Goal: Task Accomplishment & Management: Use online tool/utility

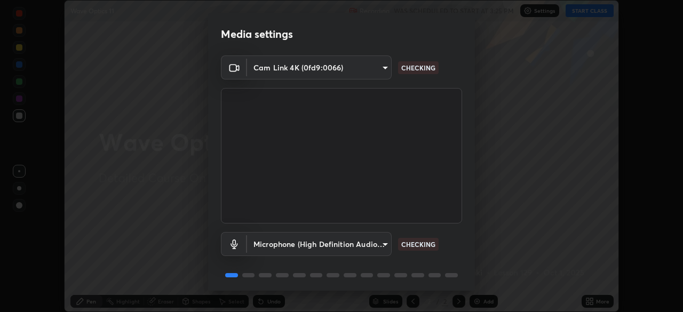
scroll to position [38, 0]
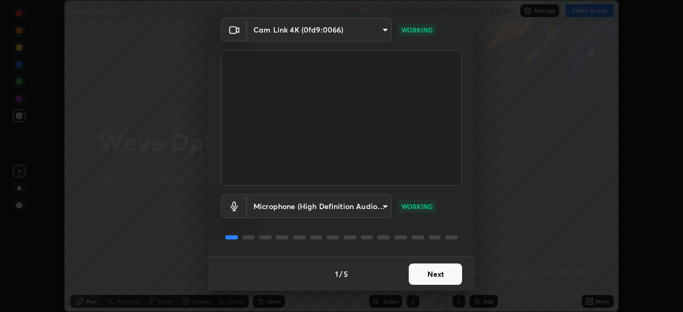
click at [433, 272] on button "Next" at bounding box center [435, 274] width 53 height 21
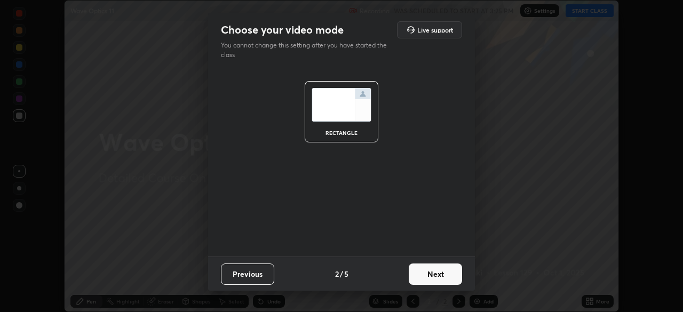
scroll to position [0, 0]
click at [436, 273] on button "Next" at bounding box center [435, 274] width 53 height 21
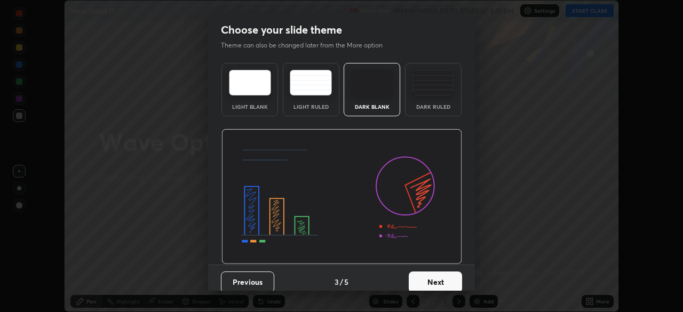
click at [438, 273] on button "Next" at bounding box center [435, 282] width 53 height 21
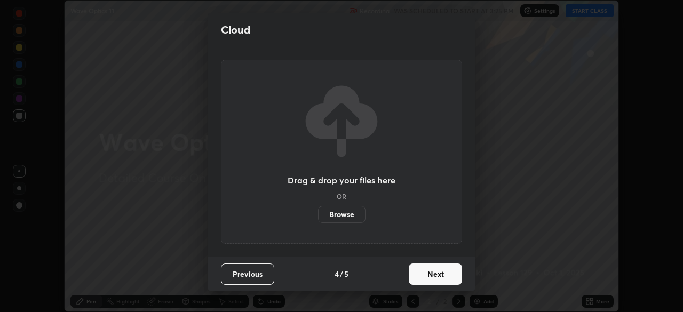
click at [439, 274] on button "Next" at bounding box center [435, 274] width 53 height 21
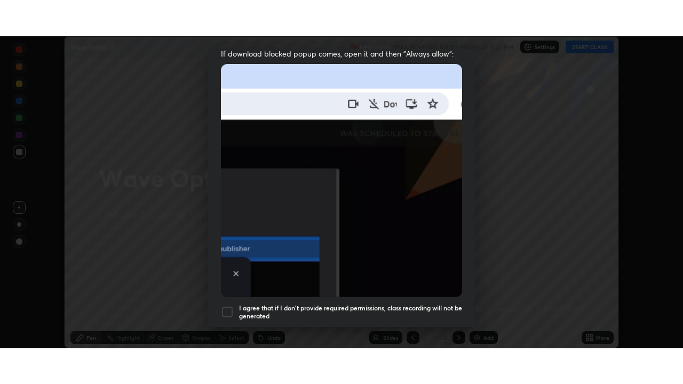
scroll to position [256, 0]
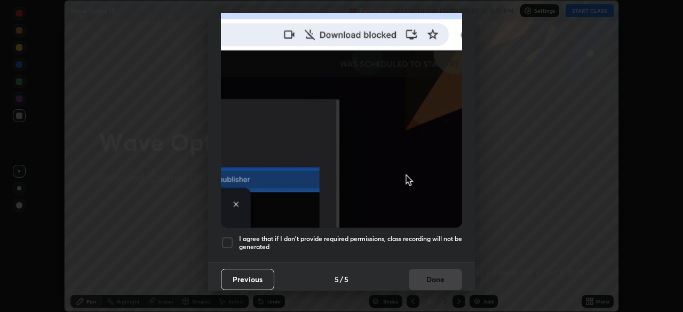
click at [230, 236] on div at bounding box center [227, 242] width 13 height 13
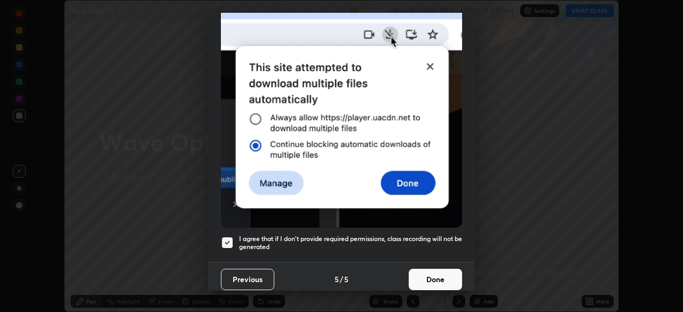
click at [429, 273] on button "Done" at bounding box center [435, 279] width 53 height 21
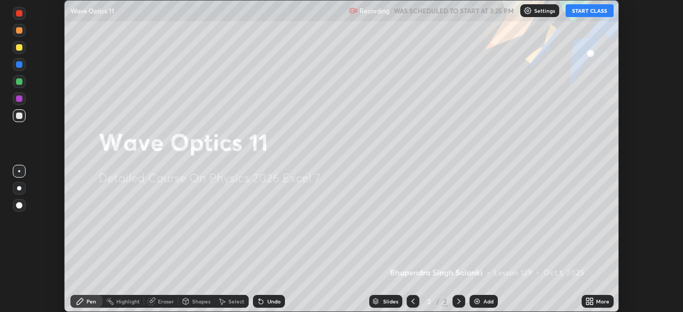
click at [592, 300] on icon at bounding box center [591, 299] width 3 height 3
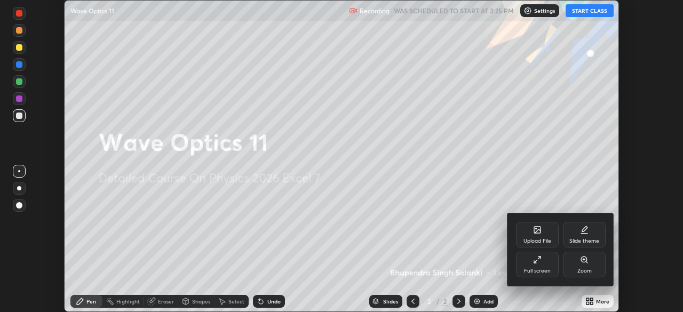
click at [558, 173] on div at bounding box center [341, 156] width 683 height 312
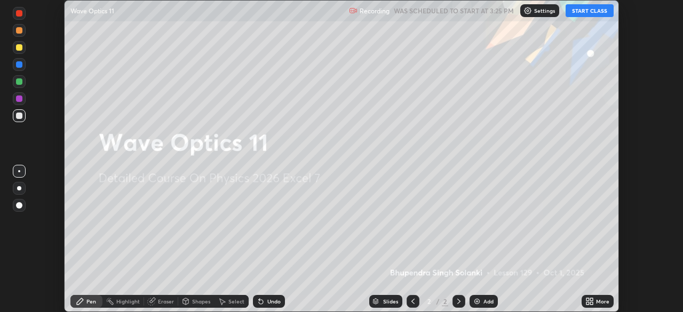
click at [589, 13] on button "START CLASS" at bounding box center [590, 10] width 48 height 13
click at [590, 302] on icon at bounding box center [589, 301] width 9 height 9
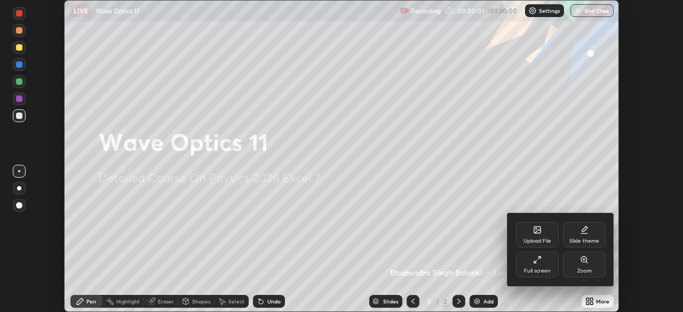
click at [540, 264] on div "Full screen" at bounding box center [537, 265] width 43 height 26
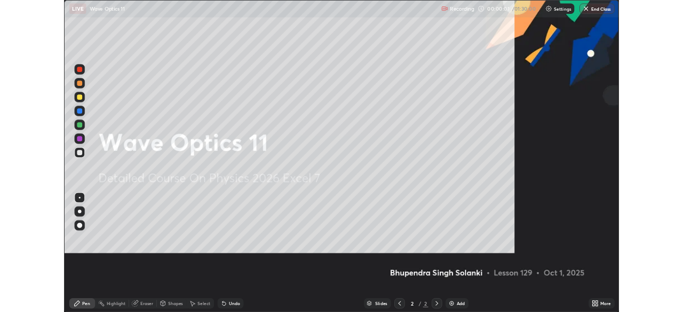
scroll to position [384, 683]
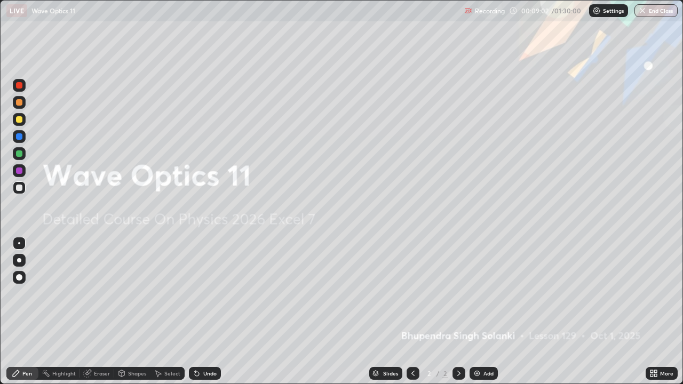
click at [483, 312] on div "Add" at bounding box center [488, 373] width 10 height 5
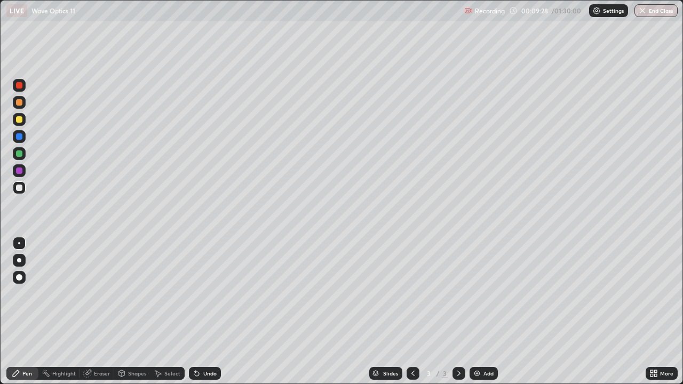
click at [128, 312] on div "Shapes" at bounding box center [132, 373] width 36 height 13
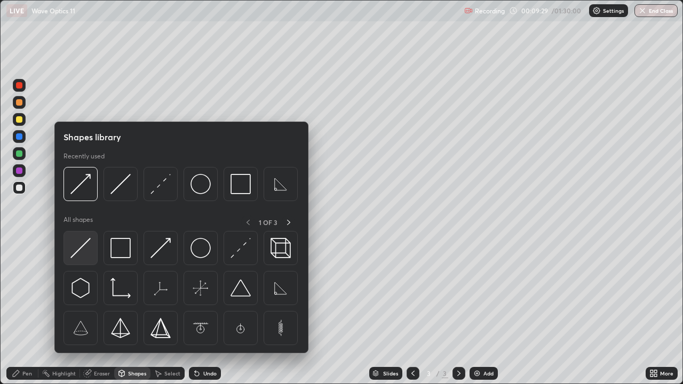
click at [92, 252] on div at bounding box center [81, 248] width 34 height 34
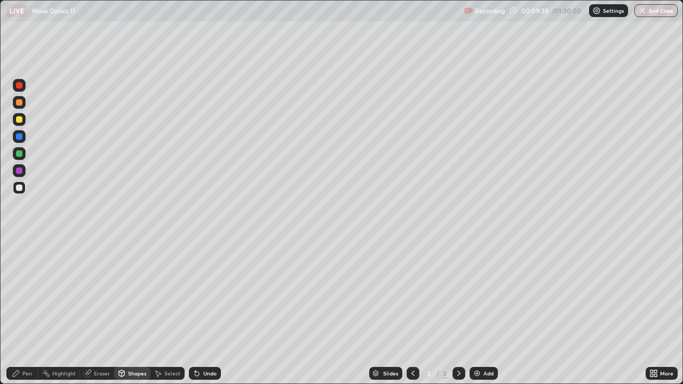
click at [26, 312] on div "Pen" at bounding box center [27, 373] width 10 height 5
click at [19, 260] on div at bounding box center [19, 260] width 4 height 4
click at [101, 312] on div "Eraser" at bounding box center [102, 373] width 16 height 5
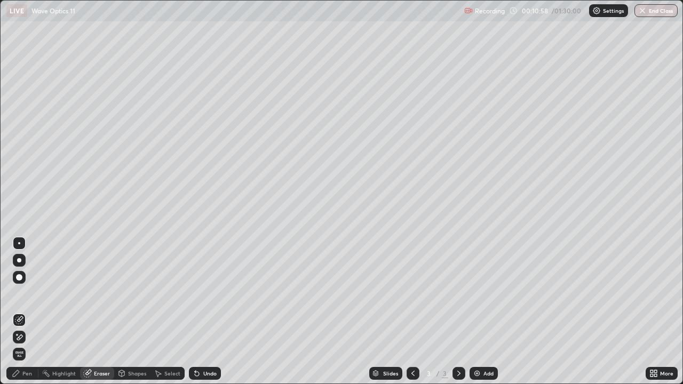
click at [130, 312] on div "Shapes" at bounding box center [137, 373] width 18 height 5
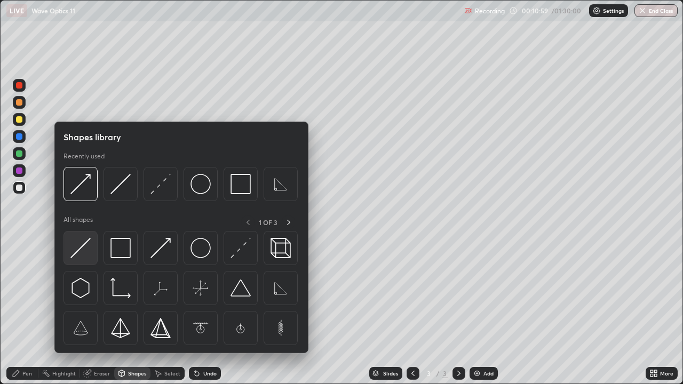
click at [88, 251] on img at bounding box center [80, 248] width 20 height 20
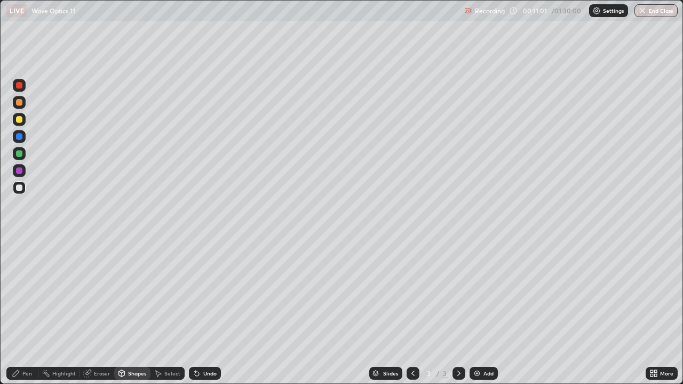
click at [19, 137] on div at bounding box center [19, 136] width 6 height 6
click at [132, 312] on div "Shapes" at bounding box center [132, 373] width 36 height 13
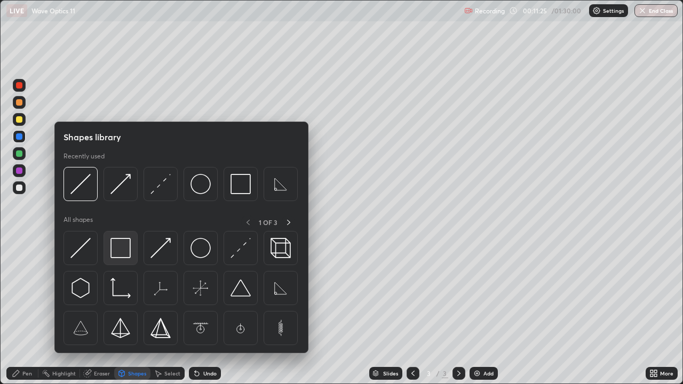
click at [126, 257] on img at bounding box center [120, 248] width 20 height 20
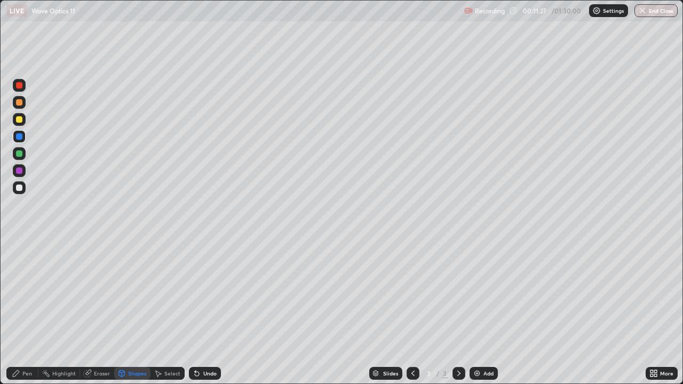
click at [21, 105] on div at bounding box center [19, 102] width 6 height 6
click at [211, 312] on div "Undo" at bounding box center [209, 373] width 13 height 5
click at [207, 312] on div "Undo" at bounding box center [205, 373] width 32 height 13
click at [27, 312] on div "Pen" at bounding box center [22, 373] width 32 height 13
click at [17, 276] on div at bounding box center [19, 277] width 6 height 6
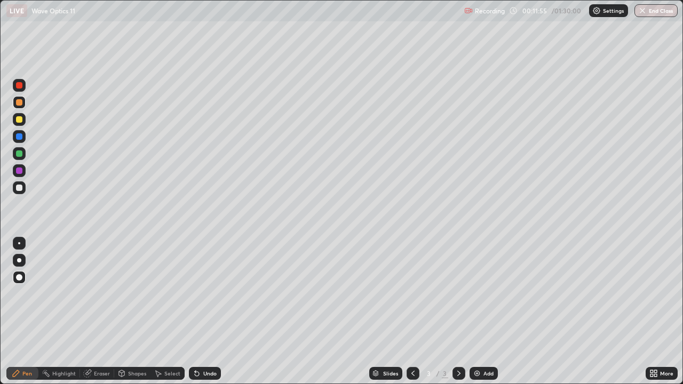
click at [139, 312] on div "Shapes" at bounding box center [137, 373] width 18 height 5
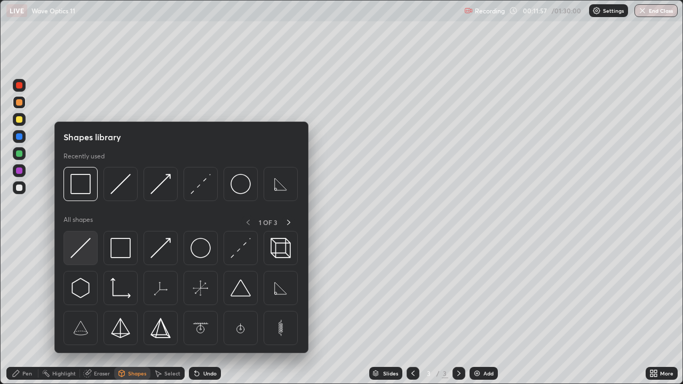
click at [87, 257] on img at bounding box center [80, 248] width 20 height 20
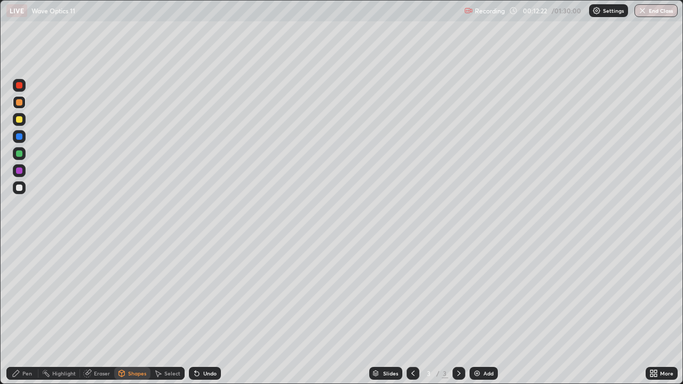
click at [136, 312] on div "Shapes" at bounding box center [132, 373] width 36 height 13
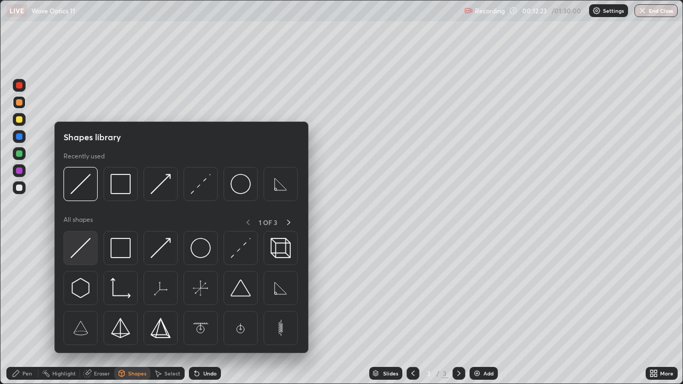
click at [84, 253] on img at bounding box center [80, 248] width 20 height 20
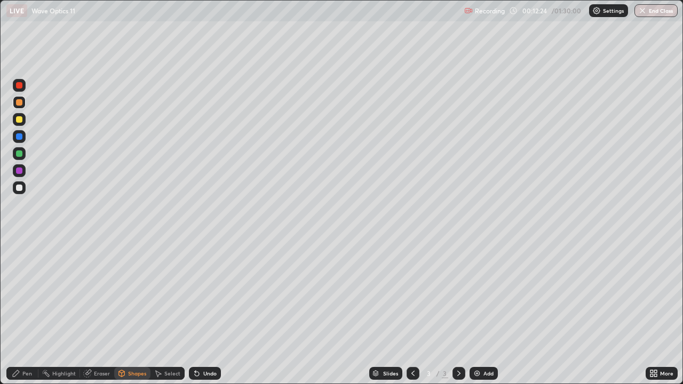
click at [134, 312] on div "Shapes" at bounding box center [137, 373] width 18 height 5
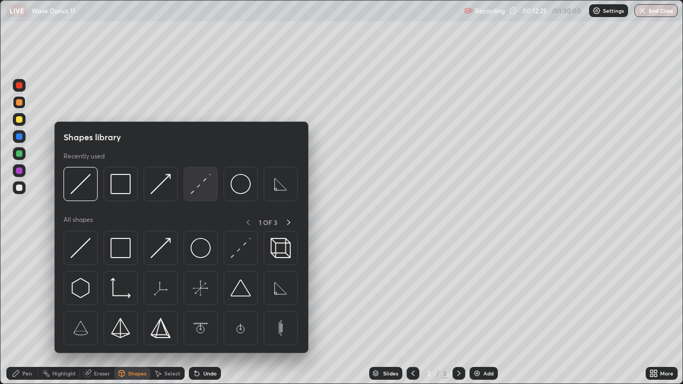
click at [207, 191] on img at bounding box center [201, 184] width 20 height 20
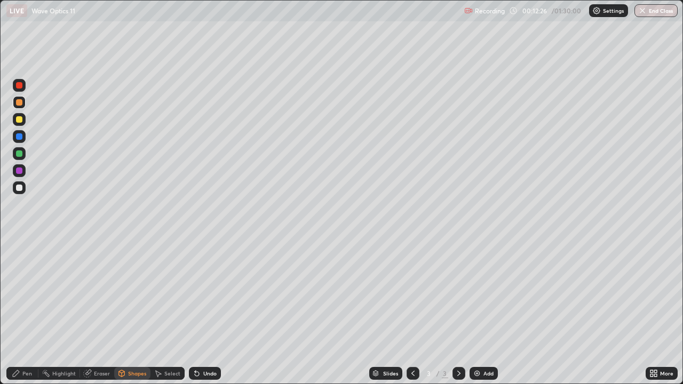
click at [25, 191] on div at bounding box center [19, 187] width 13 height 13
click at [98, 312] on div "Eraser" at bounding box center [102, 373] width 16 height 5
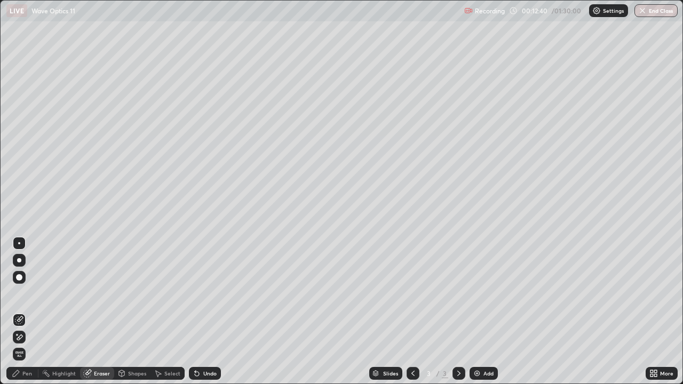
click at [129, 312] on div "Shapes" at bounding box center [137, 373] width 18 height 5
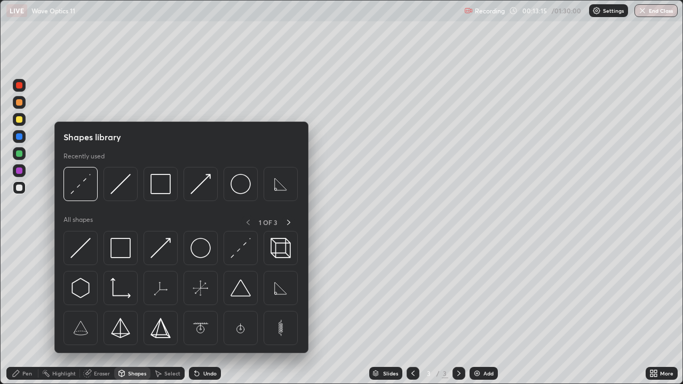
click at [31, 267] on div "Erase all" at bounding box center [19, 192] width 26 height 342
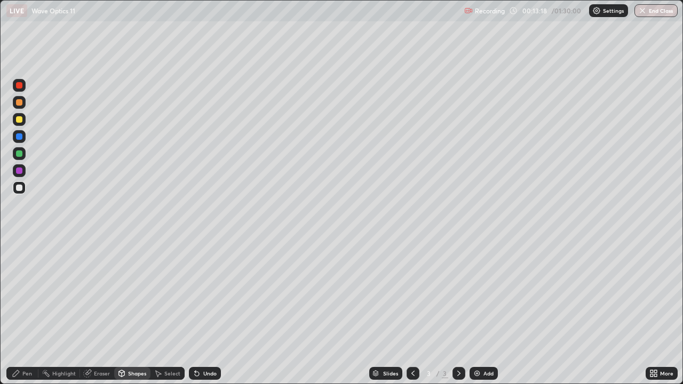
click at [95, 312] on div "Eraser" at bounding box center [97, 373] width 34 height 13
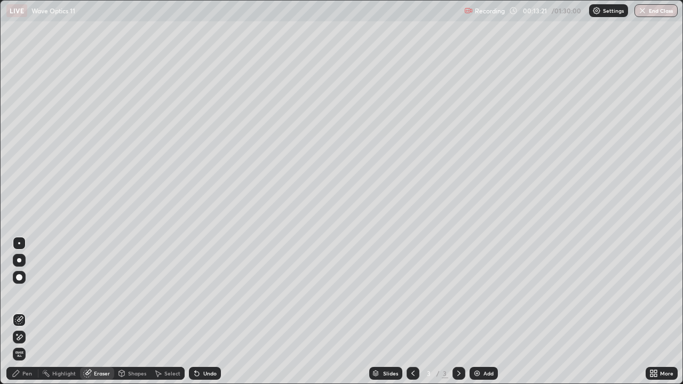
click at [29, 312] on div "Pen" at bounding box center [22, 373] width 32 height 13
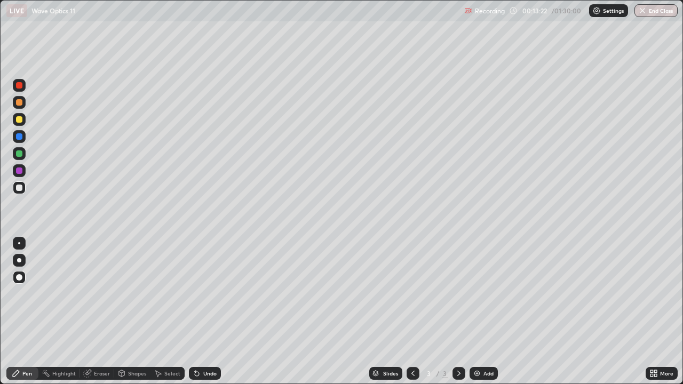
click at [18, 138] on div at bounding box center [19, 136] width 6 height 6
click at [207, 312] on div "Undo" at bounding box center [209, 373] width 13 height 5
click at [19, 260] on div at bounding box center [19, 260] width 4 height 4
click at [209, 312] on div "Undo" at bounding box center [209, 373] width 13 height 5
click at [203, 312] on div "Undo" at bounding box center [209, 373] width 13 height 5
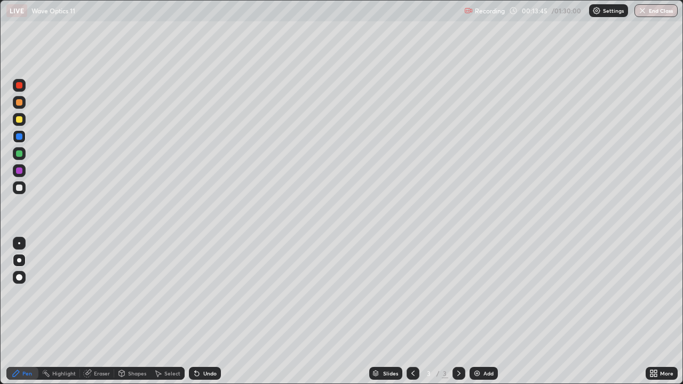
click at [125, 312] on div "Shapes" at bounding box center [132, 373] width 36 height 13
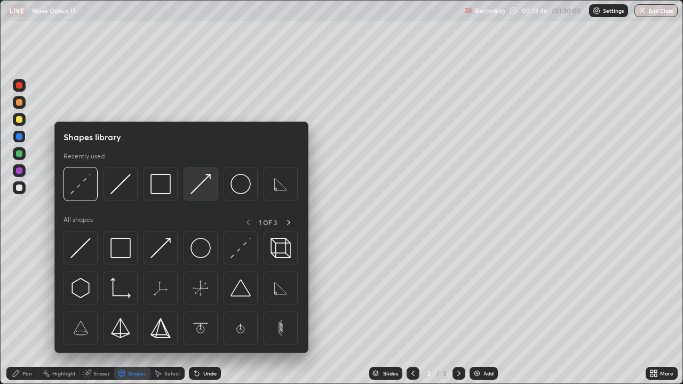
click at [201, 188] on img at bounding box center [201, 184] width 20 height 20
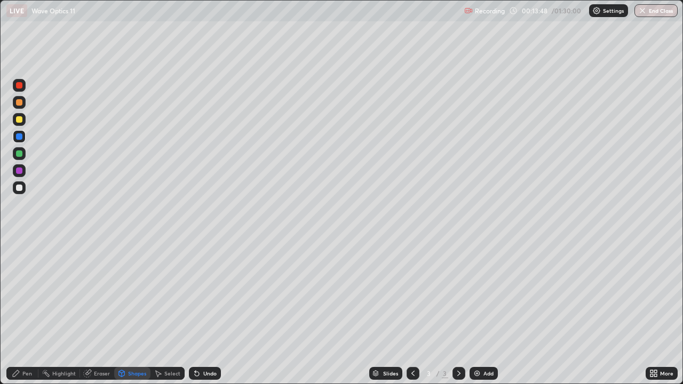
click at [18, 121] on div at bounding box center [19, 119] width 6 height 6
click at [27, 312] on div "Pen" at bounding box center [27, 373] width 10 height 5
click at [207, 312] on div "Undo" at bounding box center [205, 373] width 32 height 13
click at [206, 312] on div "Undo" at bounding box center [205, 373] width 32 height 13
click at [205, 312] on div "Undo" at bounding box center [205, 373] width 32 height 13
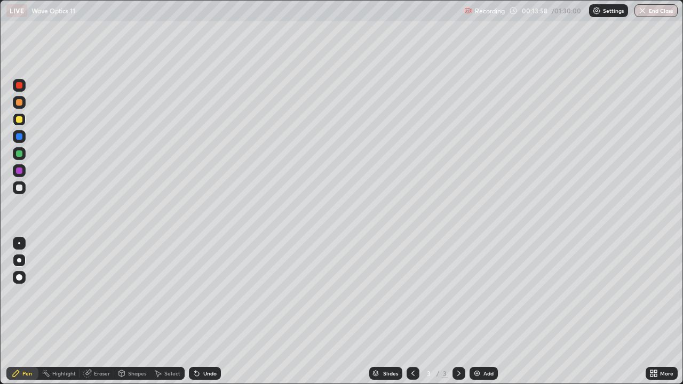
click at [19, 243] on div at bounding box center [19, 243] width 2 height 2
click at [207, 312] on div "Undo" at bounding box center [205, 373] width 32 height 13
click at [126, 312] on div "Shapes" at bounding box center [132, 373] width 36 height 13
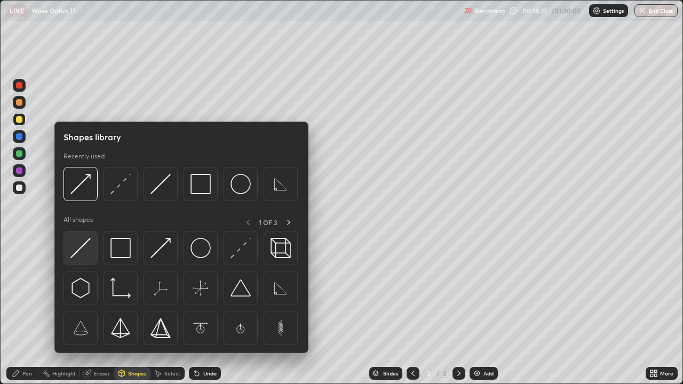
click at [86, 257] on img at bounding box center [80, 248] width 20 height 20
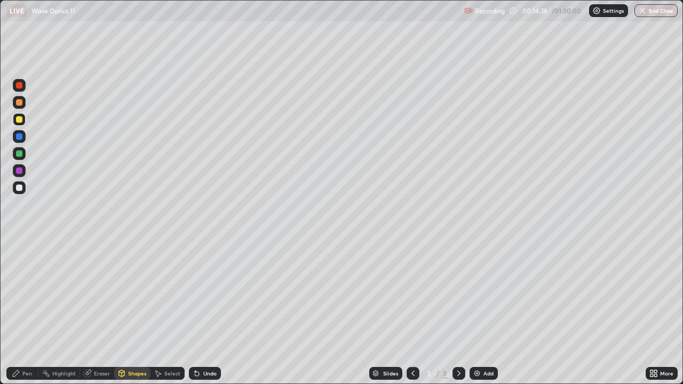
click at [23, 137] on div at bounding box center [19, 136] width 13 height 13
click at [207, 312] on div "Undo" at bounding box center [205, 373] width 32 height 13
click at [31, 312] on div "Pen" at bounding box center [27, 373] width 10 height 5
click at [17, 262] on div at bounding box center [19, 260] width 13 height 13
click at [207, 312] on div "Undo" at bounding box center [209, 373] width 13 height 5
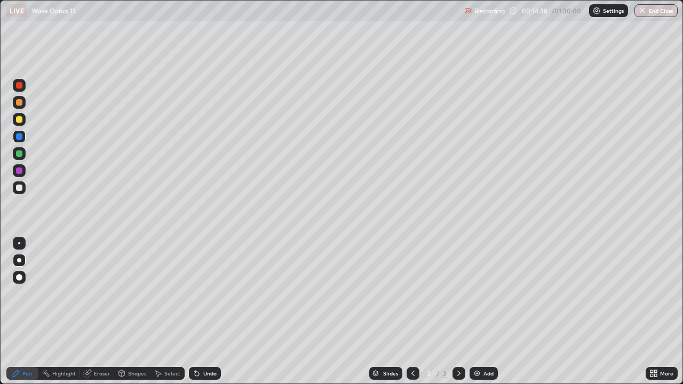
click at [139, 312] on div "Shapes" at bounding box center [137, 373] width 18 height 5
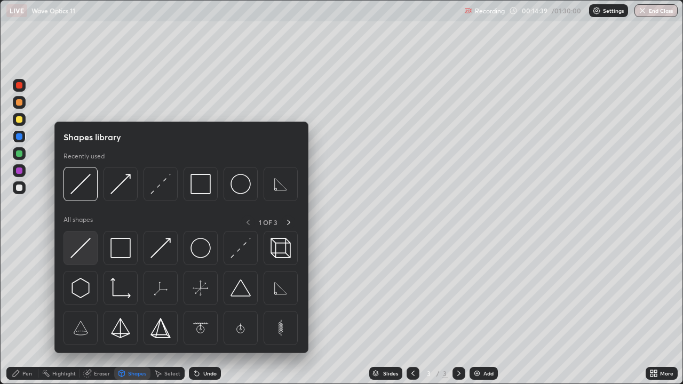
click at [90, 252] on img at bounding box center [80, 248] width 20 height 20
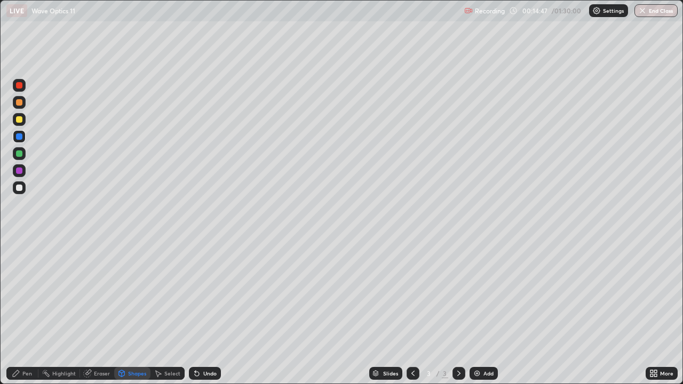
click at [133, 312] on div "Shapes" at bounding box center [137, 373] width 18 height 5
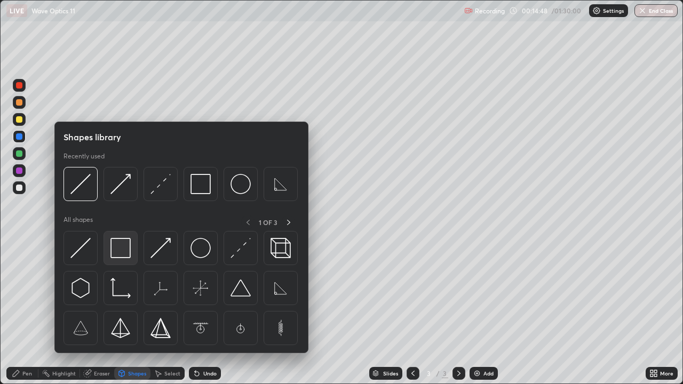
click at [120, 252] on img at bounding box center [120, 248] width 20 height 20
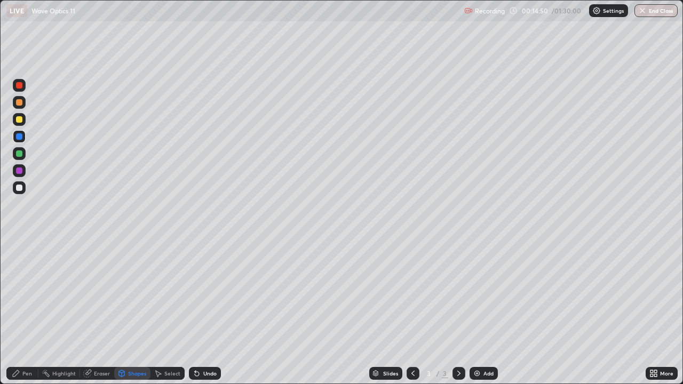
click at [20, 102] on div at bounding box center [19, 102] width 6 height 6
click at [126, 312] on div "Shapes" at bounding box center [132, 373] width 36 height 13
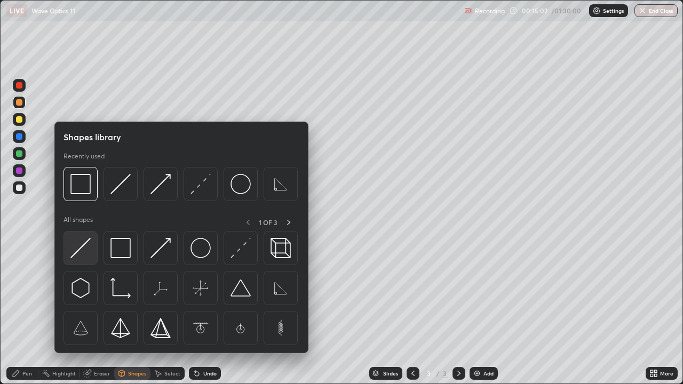
click at [85, 256] on img at bounding box center [80, 248] width 20 height 20
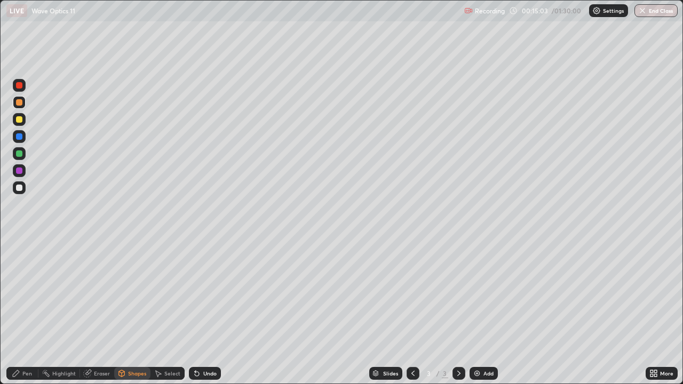
click at [30, 312] on div "Pen" at bounding box center [27, 373] width 10 height 5
click at [18, 275] on div at bounding box center [19, 277] width 6 height 6
click at [133, 312] on div "Shapes" at bounding box center [137, 373] width 18 height 5
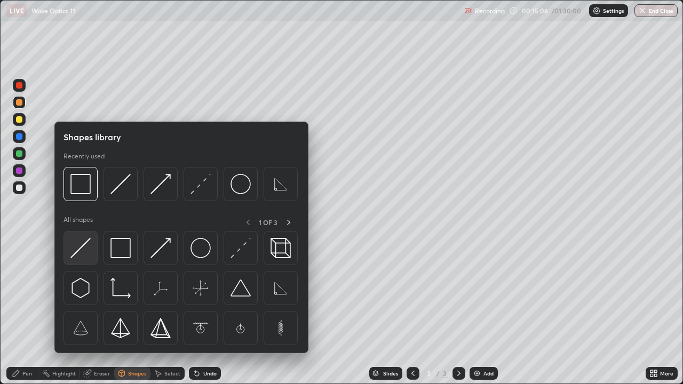
click at [83, 257] on img at bounding box center [80, 248] width 20 height 20
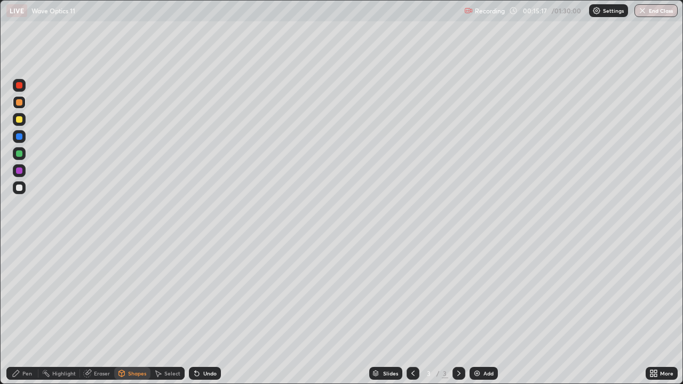
click at [98, 312] on div "Eraser" at bounding box center [102, 373] width 16 height 5
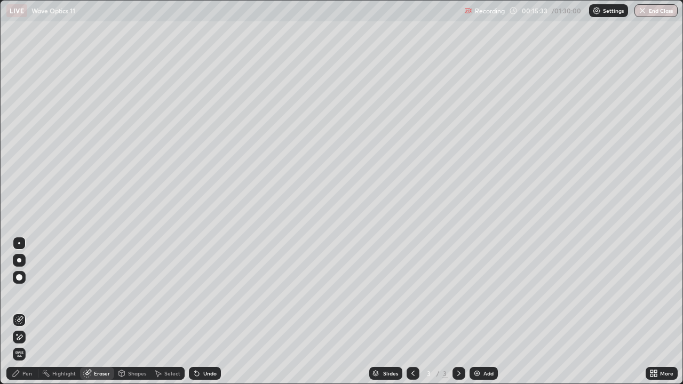
click at [35, 312] on div "Pen" at bounding box center [22, 373] width 32 height 13
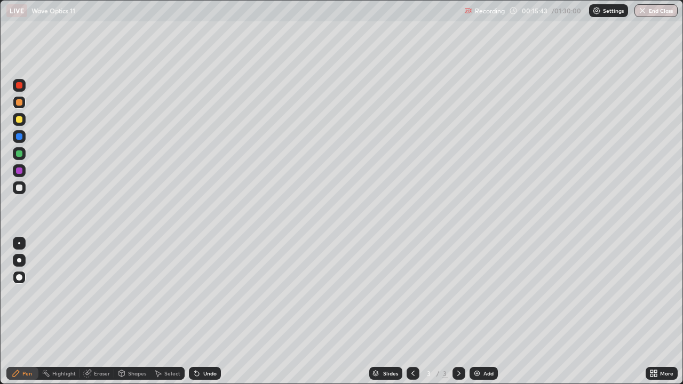
click at [20, 137] on div at bounding box center [19, 136] width 6 height 6
click at [20, 100] on div at bounding box center [19, 102] width 6 height 6
click at [25, 312] on div "Pen" at bounding box center [27, 373] width 10 height 5
click at [20, 186] on div at bounding box center [19, 188] width 6 height 6
click at [19, 243] on div at bounding box center [19, 243] width 2 height 2
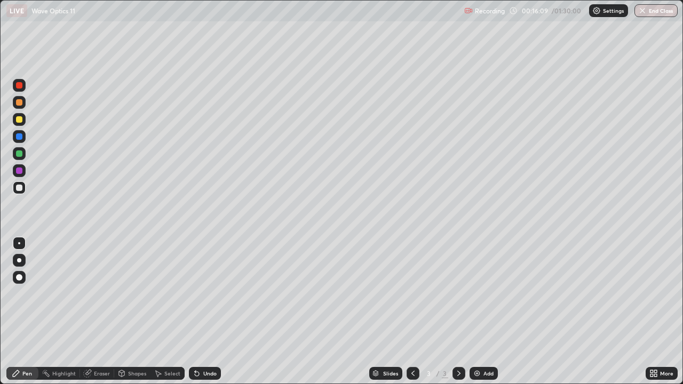
click at [22, 188] on div at bounding box center [19, 188] width 6 height 6
click at [207, 312] on div "Undo" at bounding box center [209, 373] width 13 height 5
click at [20, 154] on div at bounding box center [19, 153] width 6 height 6
click at [19, 260] on div at bounding box center [19, 260] width 4 height 4
click at [19, 121] on div at bounding box center [19, 119] width 6 height 6
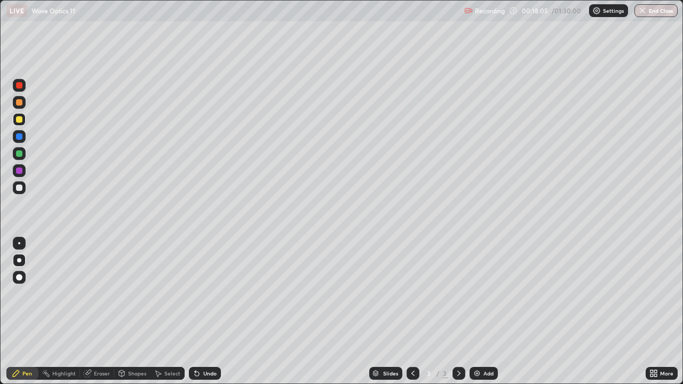
click at [20, 86] on div at bounding box center [19, 85] width 6 height 6
click at [201, 312] on div "Undo" at bounding box center [205, 373] width 32 height 13
click at [207, 312] on div "Undo" at bounding box center [205, 373] width 32 height 13
click at [209, 312] on div "Undo" at bounding box center [209, 373] width 13 height 5
click at [211, 312] on div "Undo" at bounding box center [209, 373] width 13 height 5
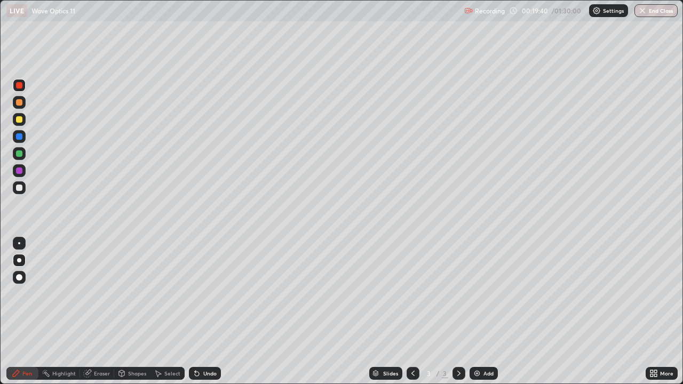
click at [21, 190] on div at bounding box center [19, 188] width 6 height 6
click at [18, 121] on div at bounding box center [19, 119] width 6 height 6
click at [21, 83] on div at bounding box center [19, 85] width 6 height 6
click at [204, 312] on div "Undo" at bounding box center [205, 373] width 32 height 13
click at [203, 312] on div "Undo" at bounding box center [205, 373] width 32 height 13
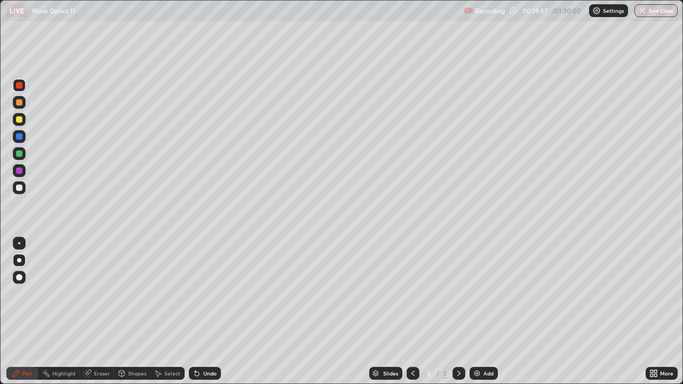
click at [195, 312] on icon at bounding box center [195, 371] width 1 height 1
click at [199, 312] on icon at bounding box center [197, 373] width 9 height 9
click at [134, 312] on div "Shapes" at bounding box center [137, 373] width 18 height 5
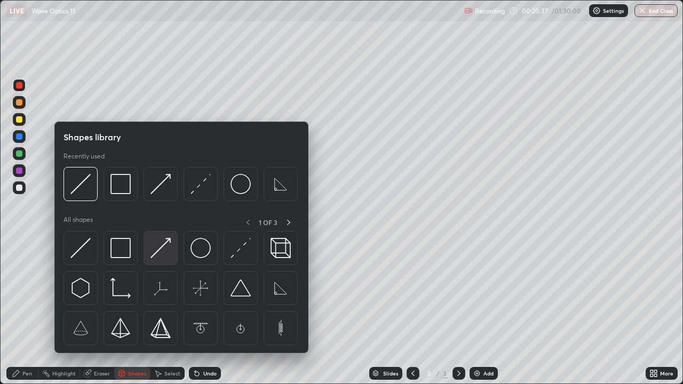
click at [153, 257] on img at bounding box center [160, 248] width 20 height 20
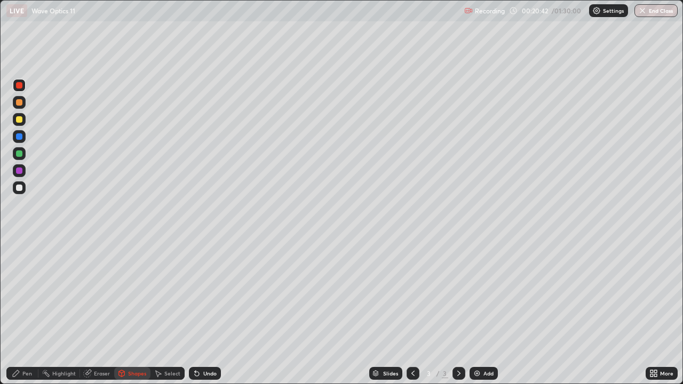
click at [209, 312] on div "Undo" at bounding box center [209, 373] width 13 height 5
click at [29, 312] on div "Pen" at bounding box center [27, 373] width 10 height 5
click at [20, 188] on div at bounding box center [19, 188] width 6 height 6
click at [17, 171] on div at bounding box center [19, 171] width 6 height 6
click at [20, 188] on div at bounding box center [19, 188] width 6 height 6
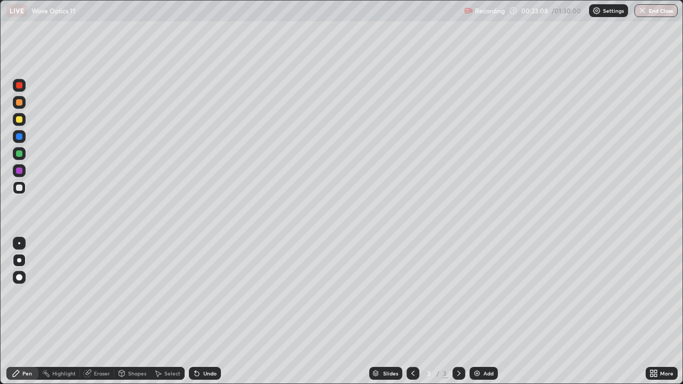
click at [18, 118] on div at bounding box center [19, 119] width 6 height 6
click at [169, 312] on div "Select" at bounding box center [172, 373] width 16 height 5
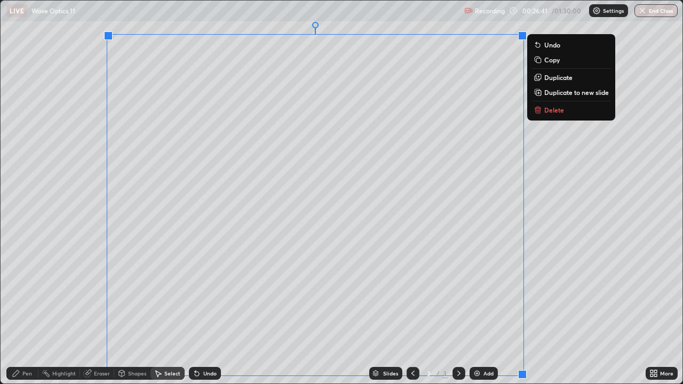
click at [568, 93] on p "Duplicate to new slide" at bounding box center [576, 92] width 65 height 9
click at [99, 312] on div "Eraser" at bounding box center [102, 373] width 16 height 5
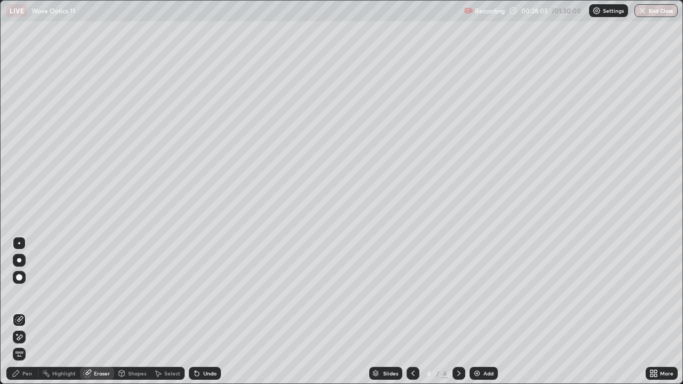
click at [25, 312] on div "Pen" at bounding box center [27, 373] width 10 height 5
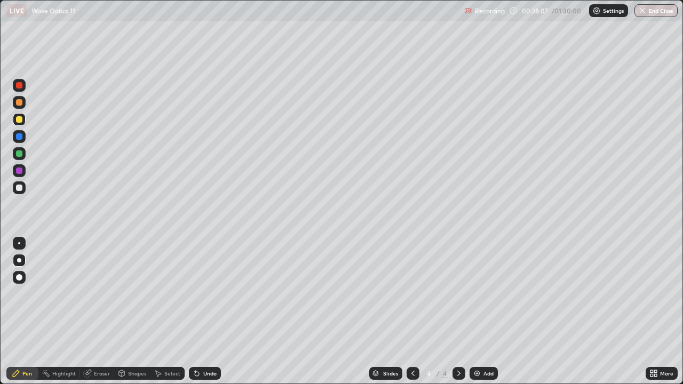
click at [19, 278] on div at bounding box center [19, 277] width 6 height 6
click at [205, 312] on div "Undo" at bounding box center [209, 373] width 13 height 5
click at [21, 104] on div at bounding box center [19, 102] width 6 height 6
click at [205, 312] on div "Undo" at bounding box center [209, 373] width 13 height 5
click at [95, 312] on div "Eraser" at bounding box center [102, 373] width 16 height 5
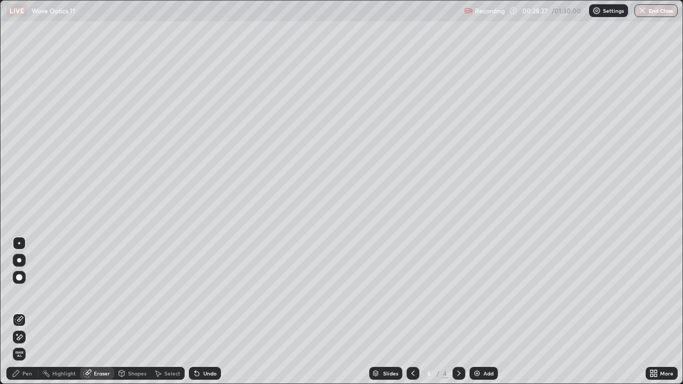
click at [21, 312] on div "Pen" at bounding box center [22, 373] width 32 height 13
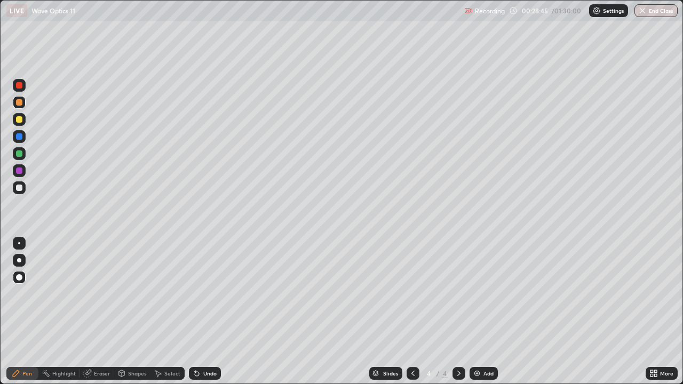
click at [132, 312] on div "Shapes" at bounding box center [137, 373] width 18 height 5
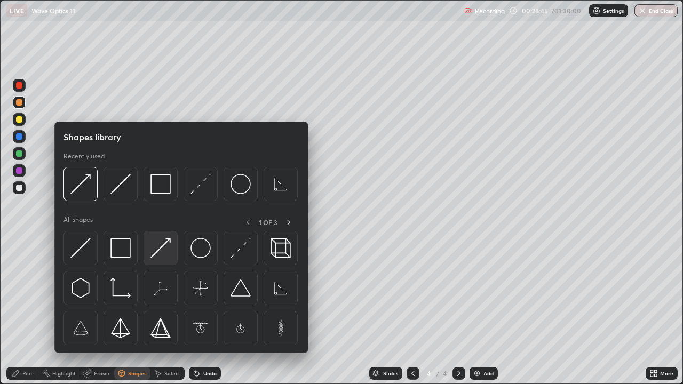
click at [164, 253] on img at bounding box center [160, 248] width 20 height 20
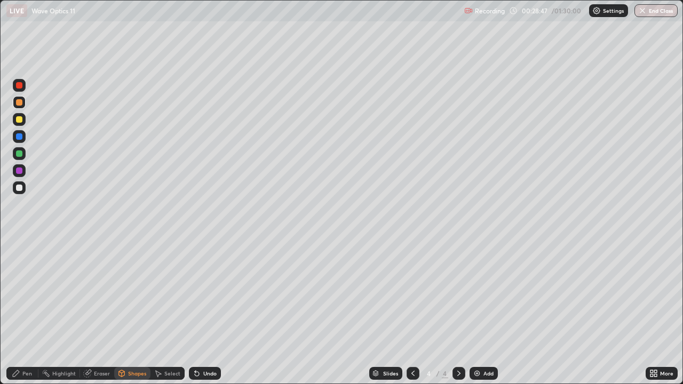
click at [29, 312] on div "Pen" at bounding box center [27, 373] width 10 height 5
click at [20, 260] on div at bounding box center [19, 260] width 4 height 4
click at [209, 312] on div "Undo" at bounding box center [209, 373] width 13 height 5
click at [20, 87] on div at bounding box center [19, 85] width 6 height 6
click at [136, 312] on div "Shapes" at bounding box center [137, 373] width 18 height 5
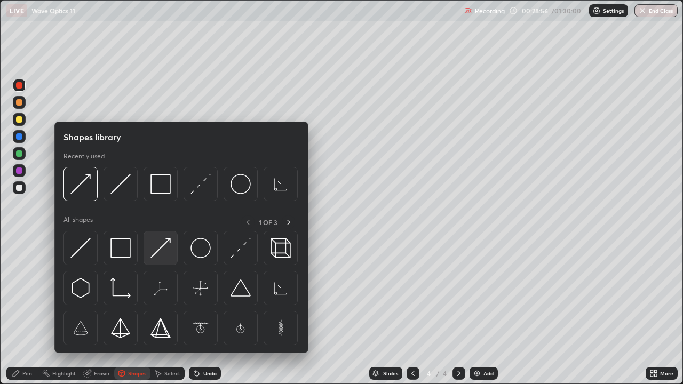
click at [158, 257] on img at bounding box center [160, 248] width 20 height 20
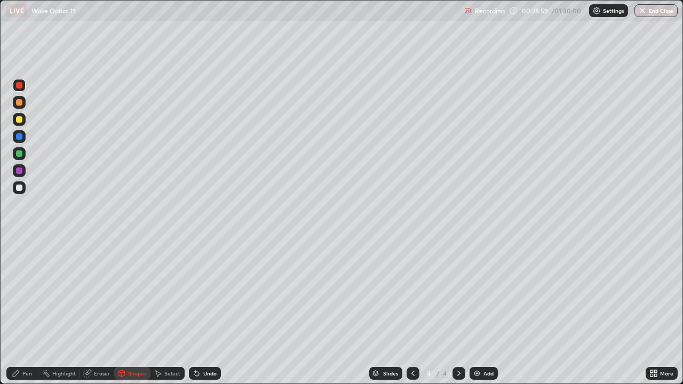
click at [23, 312] on div "Pen" at bounding box center [27, 373] width 10 height 5
click at [18, 187] on div at bounding box center [19, 188] width 6 height 6
click at [101, 312] on div "Eraser" at bounding box center [102, 373] width 16 height 5
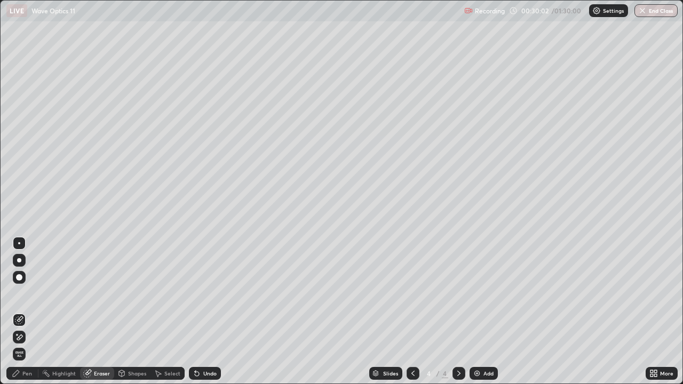
click at [19, 312] on icon at bounding box center [19, 320] width 9 height 9
click at [20, 312] on icon at bounding box center [19, 337] width 9 height 9
click at [20, 312] on icon at bounding box center [19, 320] width 9 height 9
click at [19, 260] on div at bounding box center [19, 260] width 4 height 4
click at [19, 261] on div at bounding box center [19, 260] width 4 height 4
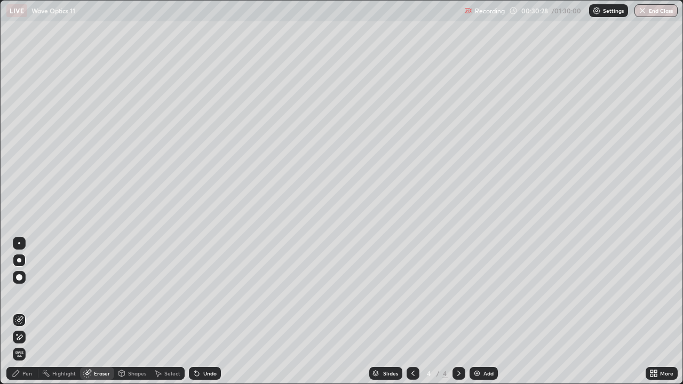
click at [20, 312] on icon at bounding box center [16, 373] width 9 height 9
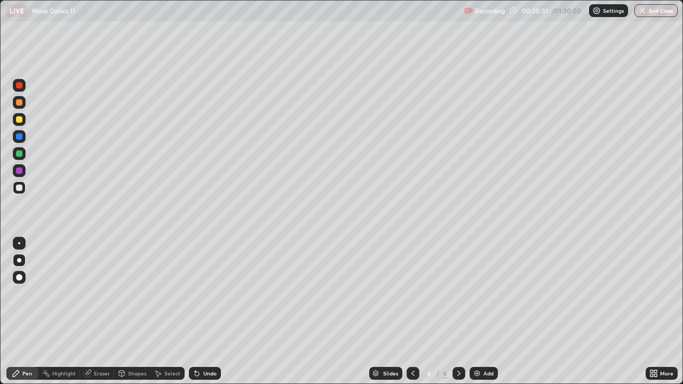
click at [19, 118] on div at bounding box center [19, 119] width 6 height 6
click at [100, 312] on div "Eraser" at bounding box center [102, 373] width 16 height 5
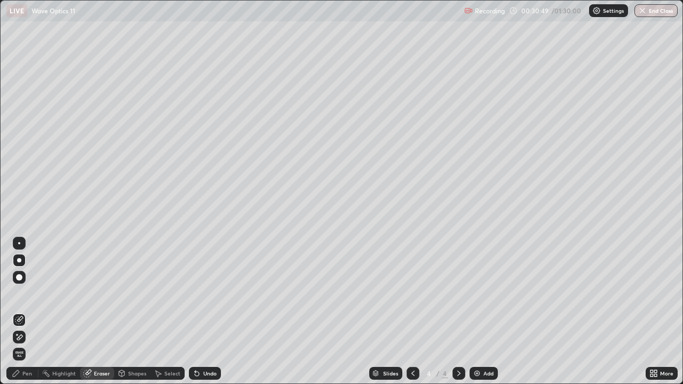
click at [133, 312] on div "Shapes" at bounding box center [137, 373] width 18 height 5
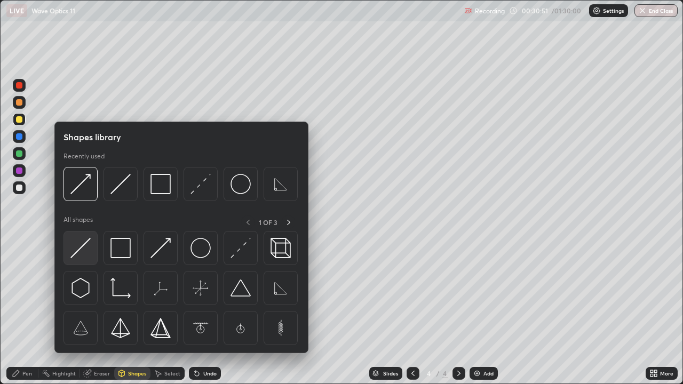
click at [88, 256] on img at bounding box center [80, 248] width 20 height 20
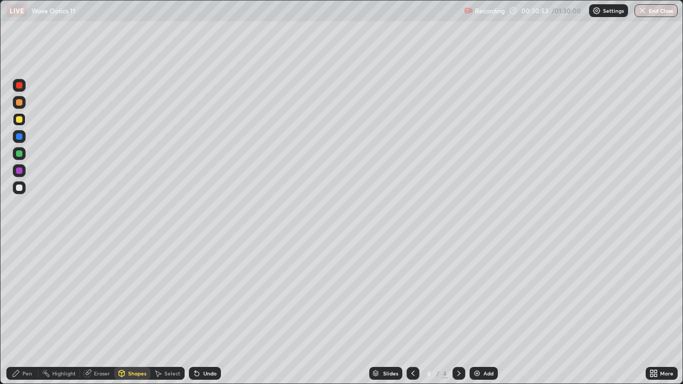
click at [20, 136] on div at bounding box center [19, 136] width 6 height 6
click at [211, 312] on div "Undo" at bounding box center [209, 373] width 13 height 5
click at [172, 312] on div "Select" at bounding box center [172, 373] width 16 height 5
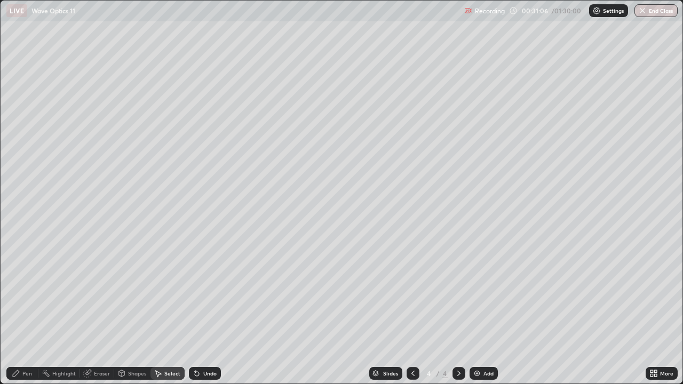
click at [105, 312] on div "Eraser" at bounding box center [102, 373] width 16 height 5
click at [136, 312] on div "Shapes" at bounding box center [137, 373] width 18 height 5
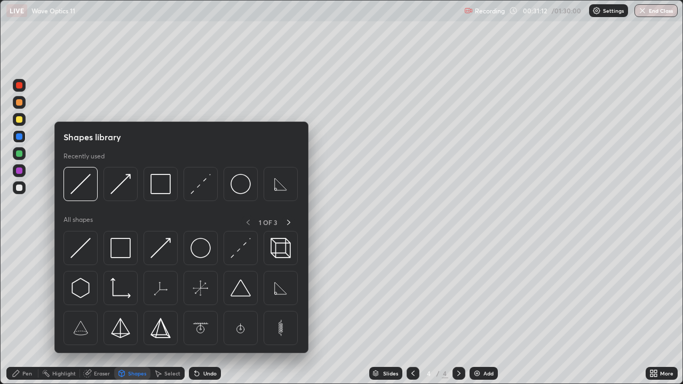
click at [140, 312] on div "Shapes" at bounding box center [137, 373] width 18 height 5
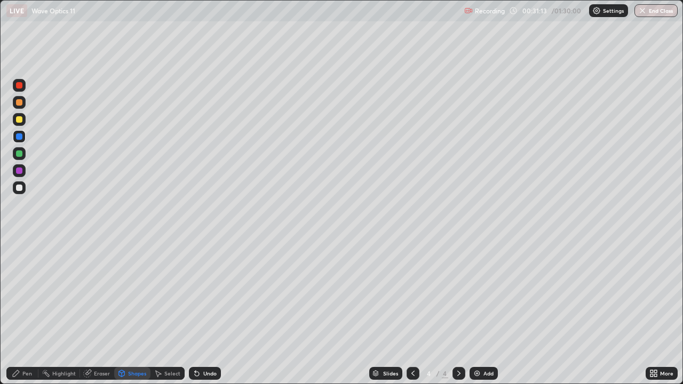
click at [136, 312] on div "Shapes" at bounding box center [137, 373] width 18 height 5
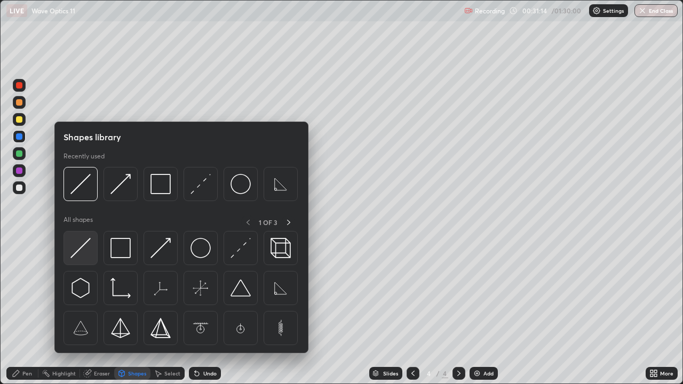
click at [91, 257] on img at bounding box center [80, 248] width 20 height 20
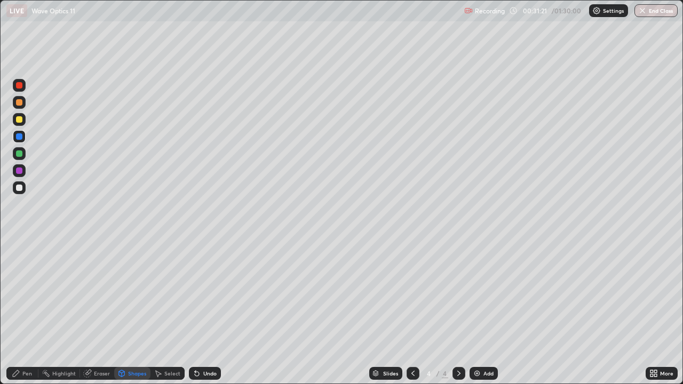
click at [104, 312] on div "Eraser" at bounding box center [102, 373] width 16 height 5
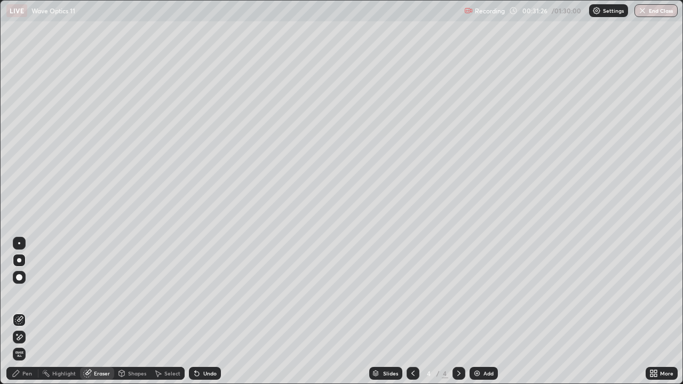
click at [27, 312] on div "Pen" at bounding box center [27, 373] width 10 height 5
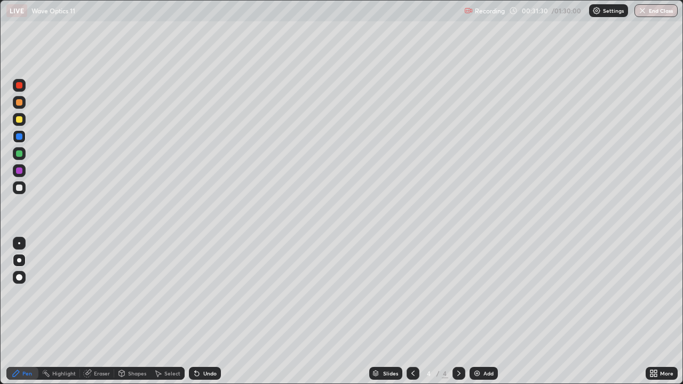
click at [104, 312] on div "Eraser" at bounding box center [102, 373] width 16 height 5
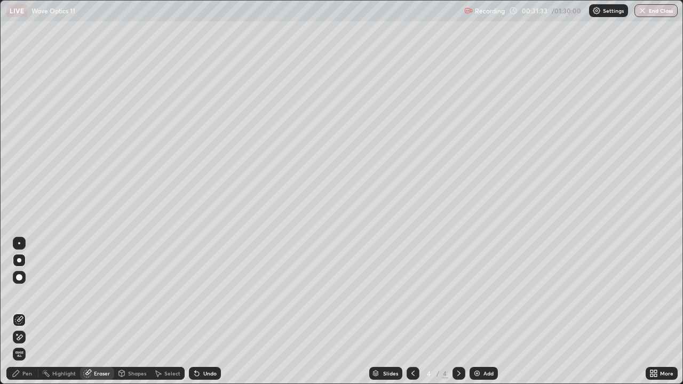
click at [28, 312] on div "Pen" at bounding box center [22, 373] width 32 height 13
click at [29, 312] on div "Pen" at bounding box center [27, 373] width 10 height 5
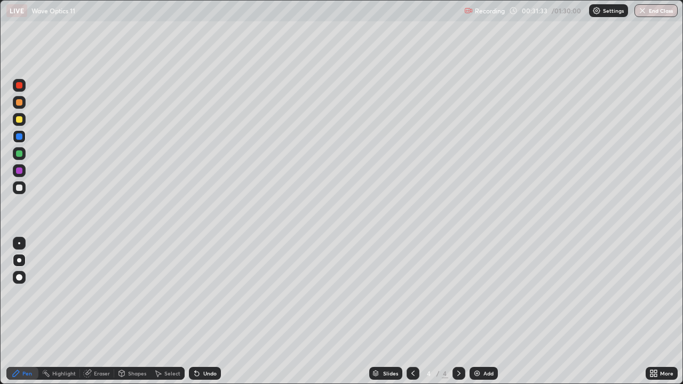
click at [27, 312] on div "Pen" at bounding box center [27, 373] width 10 height 5
click at [101, 312] on div "Eraser" at bounding box center [97, 373] width 34 height 13
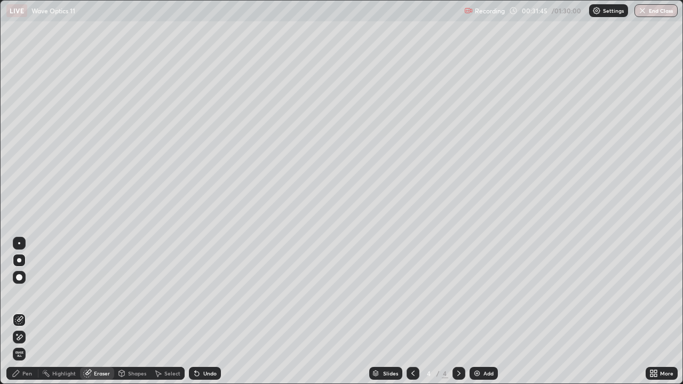
click at [203, 312] on div "Undo" at bounding box center [209, 373] width 13 height 5
click at [27, 312] on div "Pen" at bounding box center [27, 373] width 10 height 5
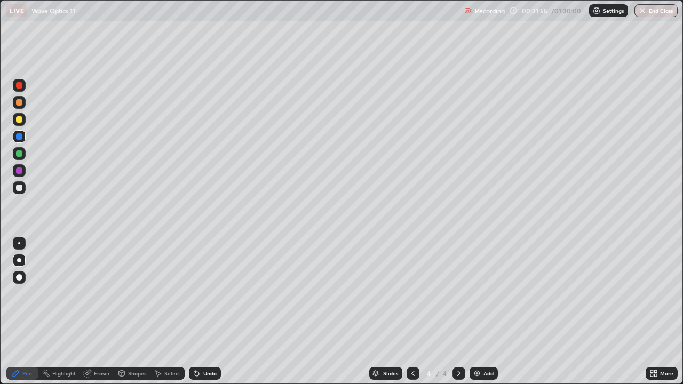
click at [205, 312] on div "Undo" at bounding box center [205, 373] width 32 height 13
click at [19, 102] on div at bounding box center [19, 102] width 6 height 6
click at [16, 279] on div at bounding box center [19, 277] width 13 height 13
click at [206, 312] on div "Undo" at bounding box center [209, 373] width 13 height 5
click at [91, 312] on div "Eraser" at bounding box center [97, 373] width 34 height 13
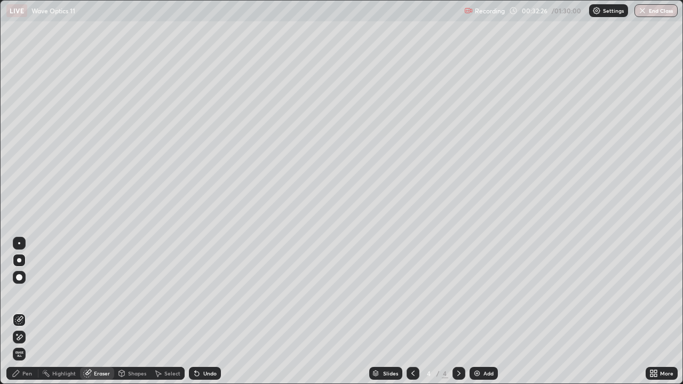
click at [28, 312] on div "Pen" at bounding box center [27, 373] width 10 height 5
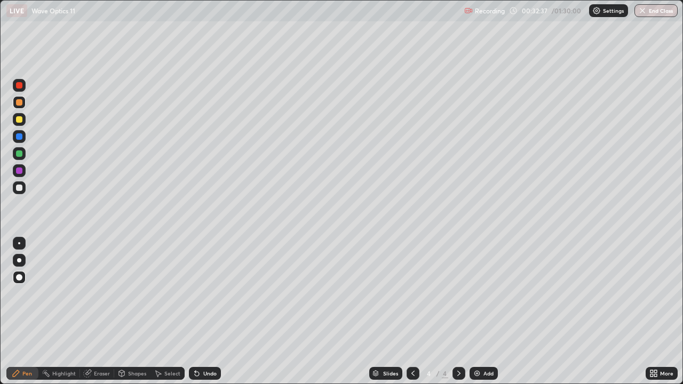
click at [19, 187] on div at bounding box center [19, 188] width 6 height 6
click at [19, 260] on div at bounding box center [19, 260] width 4 height 4
click at [19, 121] on div at bounding box center [19, 119] width 6 height 6
click at [203, 312] on div "Undo" at bounding box center [209, 373] width 13 height 5
click at [101, 312] on div "Eraser" at bounding box center [102, 373] width 16 height 5
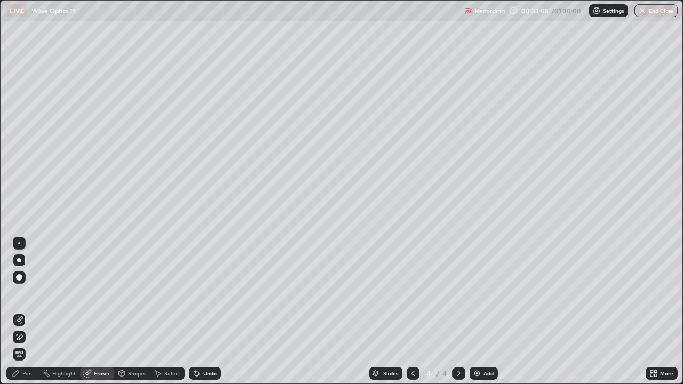
click at [137, 312] on div "Shapes" at bounding box center [132, 373] width 36 height 13
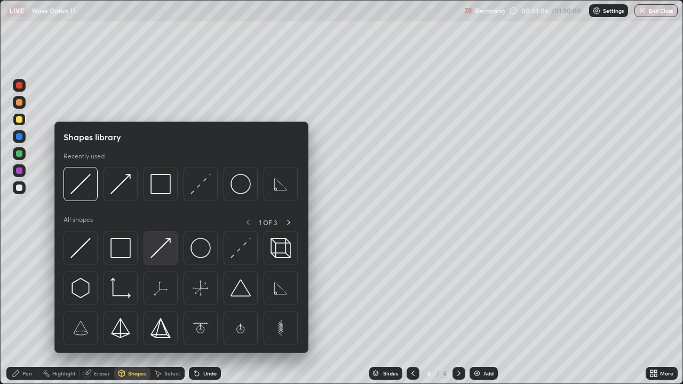
click at [165, 249] on img at bounding box center [160, 248] width 20 height 20
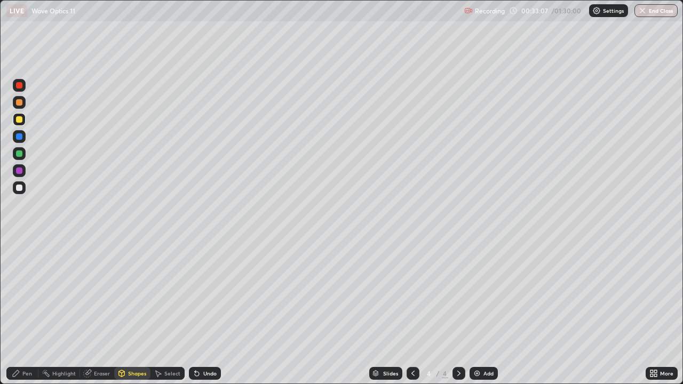
click at [20, 86] on div at bounding box center [19, 85] width 6 height 6
click at [27, 312] on div "Pen" at bounding box center [27, 373] width 10 height 5
click at [22, 188] on div at bounding box center [19, 188] width 6 height 6
click at [205, 312] on div "Undo" at bounding box center [209, 373] width 13 height 5
click at [655, 312] on icon at bounding box center [655, 375] width 3 height 3
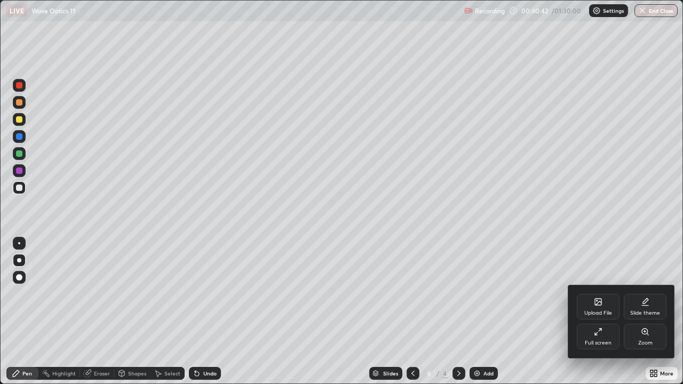
click at [594, 312] on div "Full screen" at bounding box center [598, 337] width 43 height 26
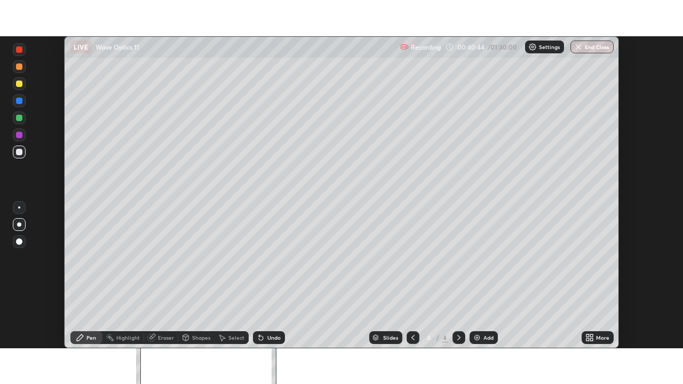
scroll to position [53053, 52682]
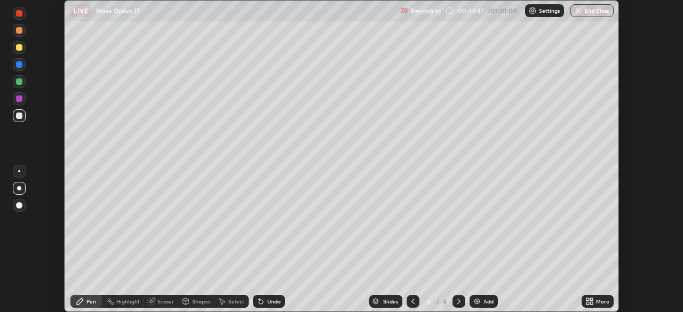
click at [597, 299] on div "More" at bounding box center [602, 301] width 13 height 5
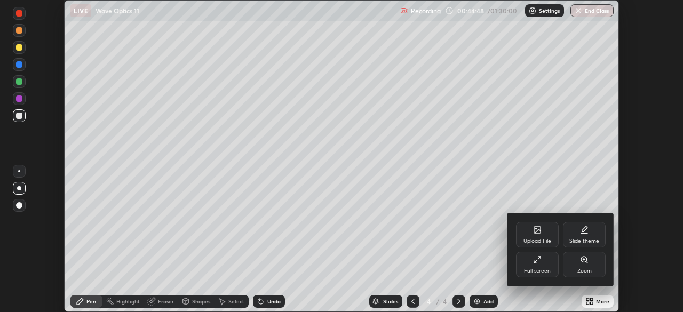
click at [541, 269] on div "Full screen" at bounding box center [537, 270] width 27 height 5
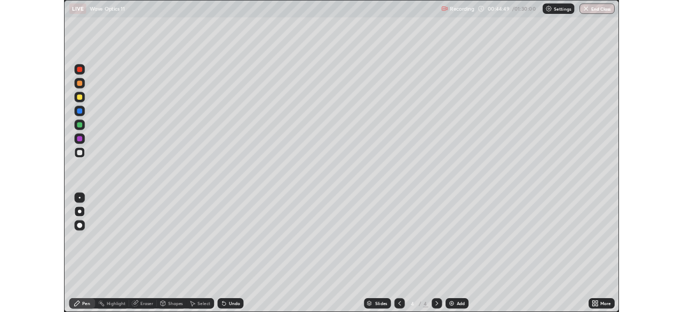
scroll to position [384, 683]
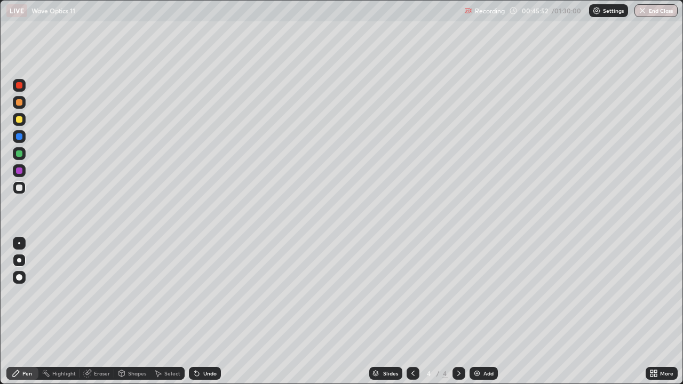
click at [483, 312] on div "Add" at bounding box center [488, 373] width 10 height 5
click at [20, 189] on div at bounding box center [19, 188] width 6 height 6
click at [205, 312] on div "Undo" at bounding box center [209, 373] width 13 height 5
click at [209, 312] on div "Undo" at bounding box center [205, 373] width 32 height 13
click at [212, 312] on div "Undo" at bounding box center [209, 373] width 13 height 5
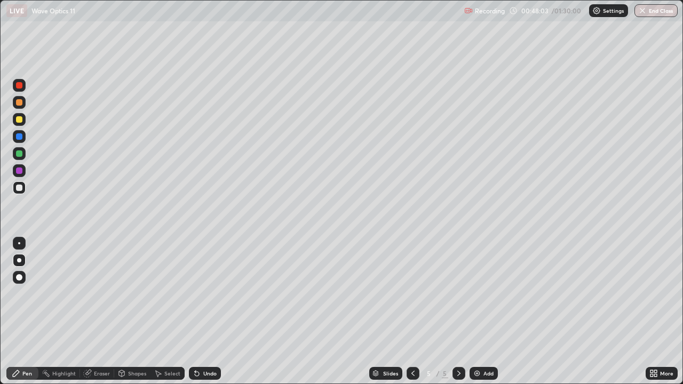
click at [215, 312] on div "Undo" at bounding box center [205, 373] width 32 height 13
click at [98, 312] on div "Eraser" at bounding box center [102, 373] width 16 height 5
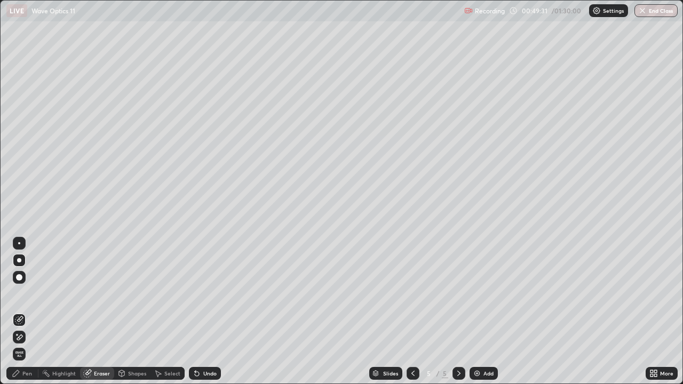
click at [32, 312] on div "Pen" at bounding box center [22, 373] width 32 height 13
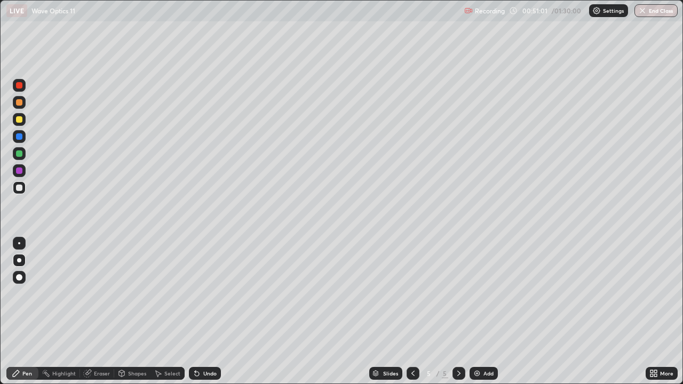
click at [158, 312] on icon at bounding box center [159, 374] width 6 height 6
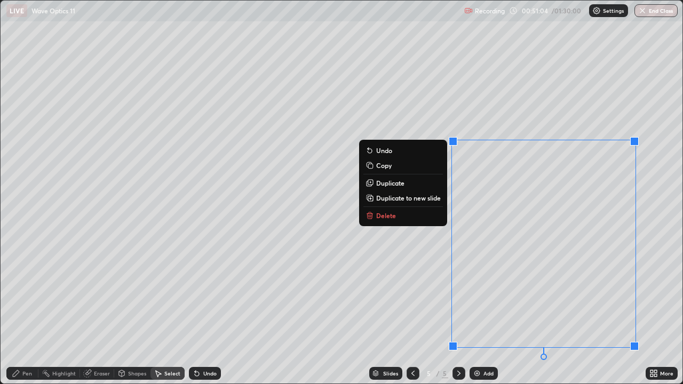
click at [390, 213] on p "Delete" at bounding box center [386, 215] width 20 height 9
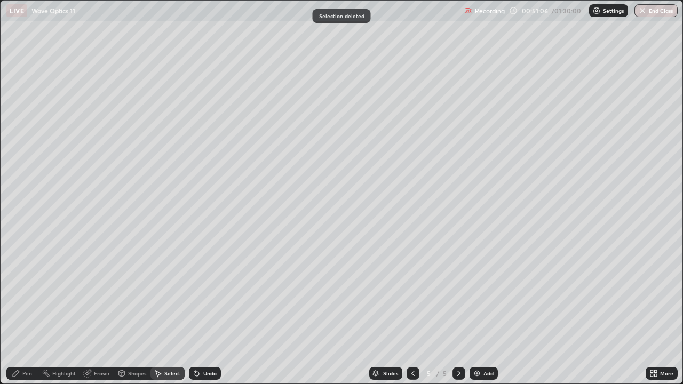
click at [205, 312] on div "Undo" at bounding box center [209, 373] width 13 height 5
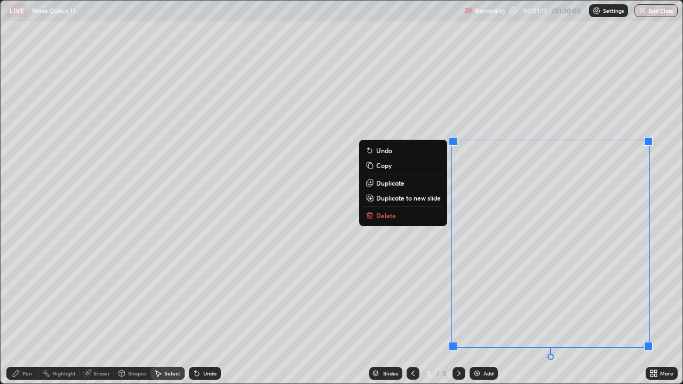
click at [386, 215] on p "Delete" at bounding box center [386, 215] width 20 height 9
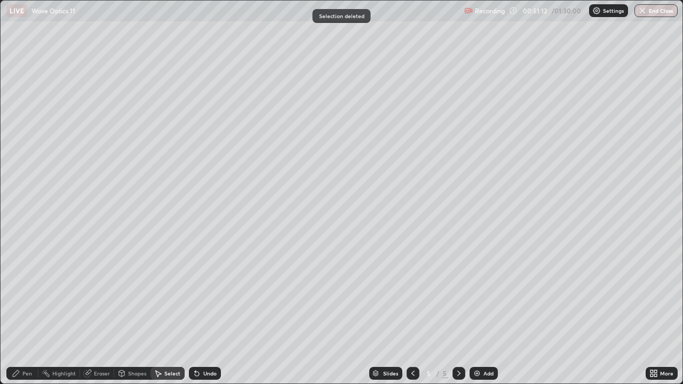
click at [94, 312] on div "Eraser" at bounding box center [102, 373] width 16 height 5
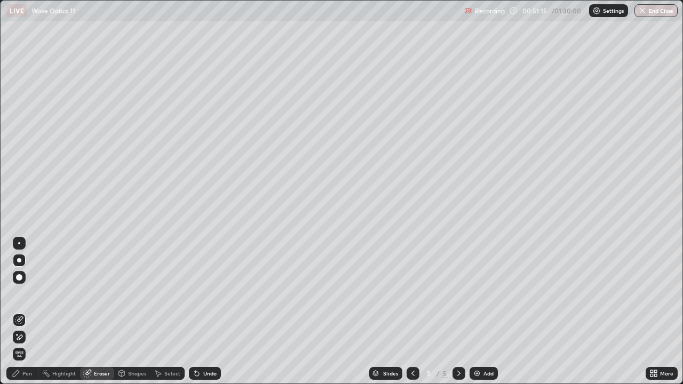
click at [29, 312] on div "Pen" at bounding box center [22, 373] width 32 height 13
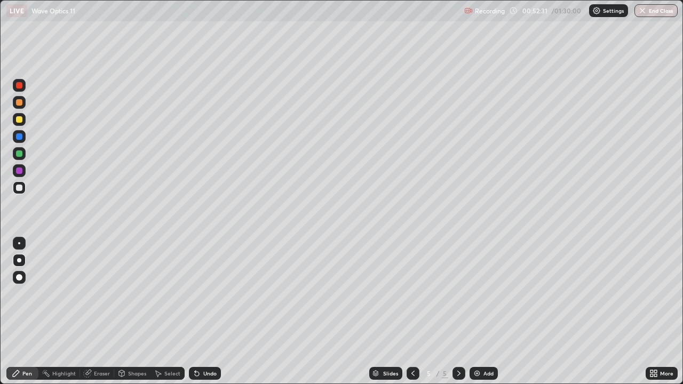
click at [203, 312] on div "Undo" at bounding box center [209, 373] width 13 height 5
click at [204, 312] on div "Undo" at bounding box center [209, 373] width 13 height 5
click at [203, 312] on div "Undo" at bounding box center [209, 373] width 13 height 5
click at [97, 312] on div "Eraser" at bounding box center [102, 373] width 16 height 5
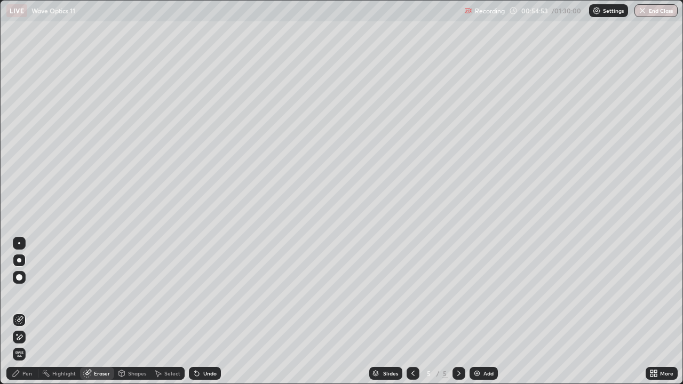
click at [28, 312] on div "Pen" at bounding box center [27, 373] width 10 height 5
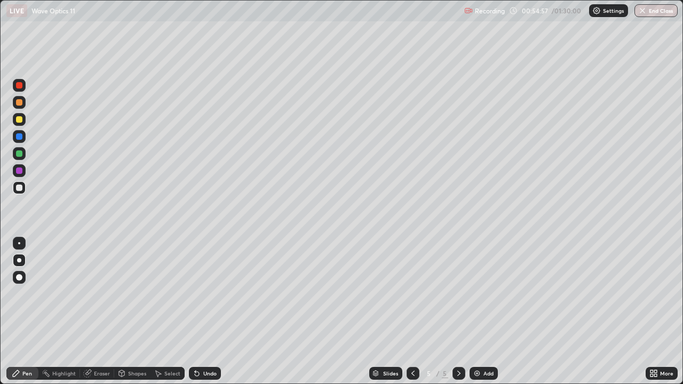
click at [97, 312] on div "Eraser" at bounding box center [102, 373] width 16 height 5
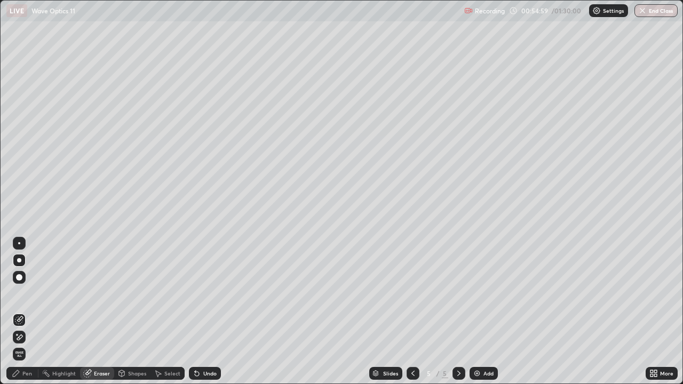
click at [26, 312] on div "Pen" at bounding box center [22, 373] width 32 height 13
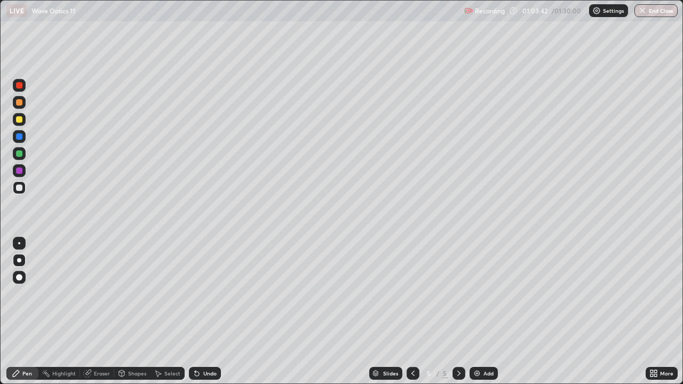
click at [482, 312] on div "Add" at bounding box center [484, 373] width 28 height 13
click at [102, 312] on div "Eraser" at bounding box center [102, 373] width 16 height 5
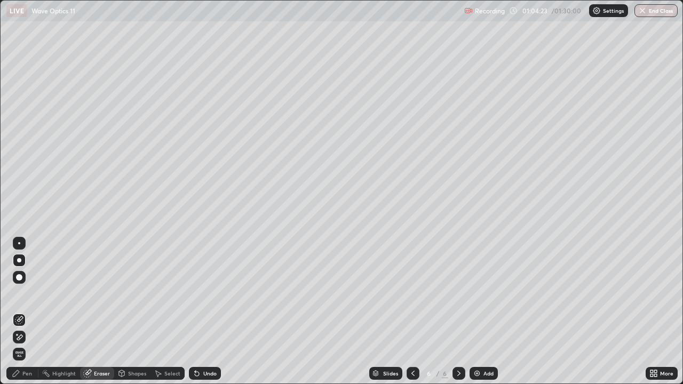
click at [26, 312] on div "Pen" at bounding box center [22, 373] width 32 height 13
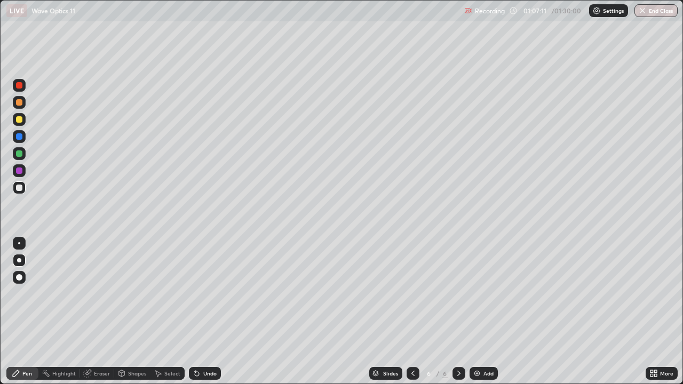
click at [203, 312] on div "Undo" at bounding box center [209, 373] width 13 height 5
click at [201, 312] on div "Undo" at bounding box center [205, 373] width 32 height 13
click at [203, 312] on div "Undo" at bounding box center [205, 373] width 32 height 13
click at [204, 312] on div "Undo" at bounding box center [209, 373] width 13 height 5
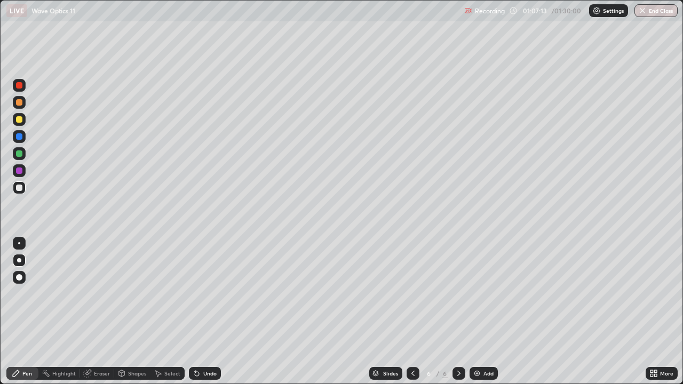
click at [206, 312] on div "Undo" at bounding box center [209, 373] width 13 height 5
click at [204, 312] on div "Undo" at bounding box center [209, 373] width 13 height 5
click at [208, 312] on div "Undo" at bounding box center [209, 373] width 13 height 5
click at [212, 312] on div "Undo" at bounding box center [209, 373] width 13 height 5
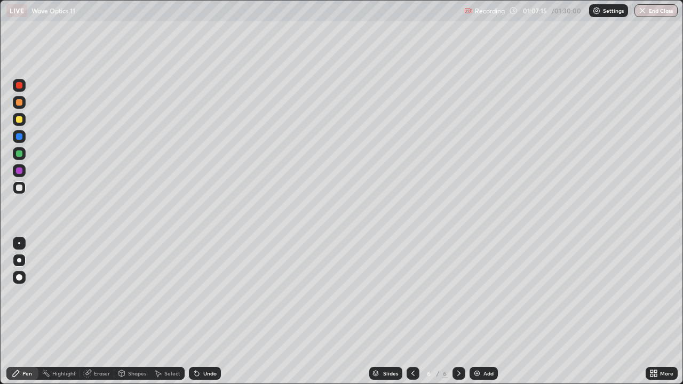
click at [215, 312] on div "Undo" at bounding box center [205, 373] width 32 height 13
click at [217, 312] on div "Undo" at bounding box center [205, 373] width 32 height 13
click at [214, 312] on div "Undo" at bounding box center [205, 373] width 32 height 13
click at [207, 312] on div "Undo" at bounding box center [205, 373] width 32 height 13
click at [200, 312] on div "Undo" at bounding box center [205, 373] width 32 height 13
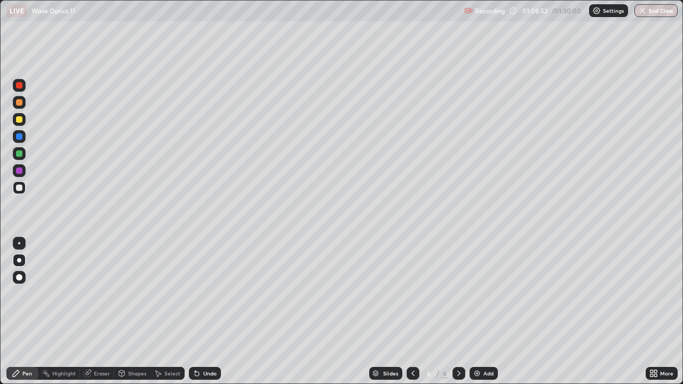
click at [197, 312] on div "Undo" at bounding box center [205, 373] width 32 height 13
click at [207, 312] on div "Undo" at bounding box center [209, 373] width 13 height 5
click at [199, 312] on icon at bounding box center [197, 373] width 9 height 9
click at [200, 312] on div "Undo" at bounding box center [205, 373] width 32 height 13
click at [204, 312] on div "Undo" at bounding box center [205, 373] width 32 height 13
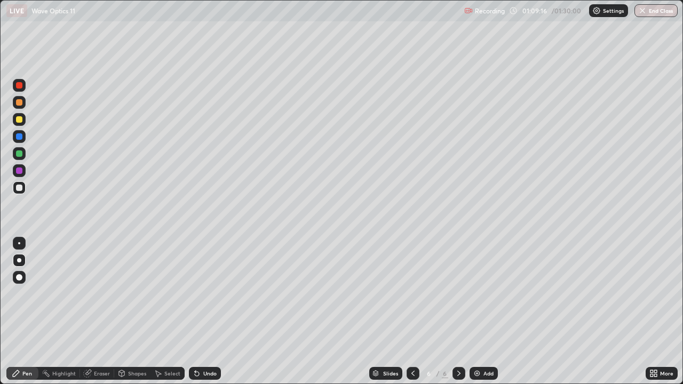
click at [101, 312] on div "Eraser" at bounding box center [102, 373] width 16 height 5
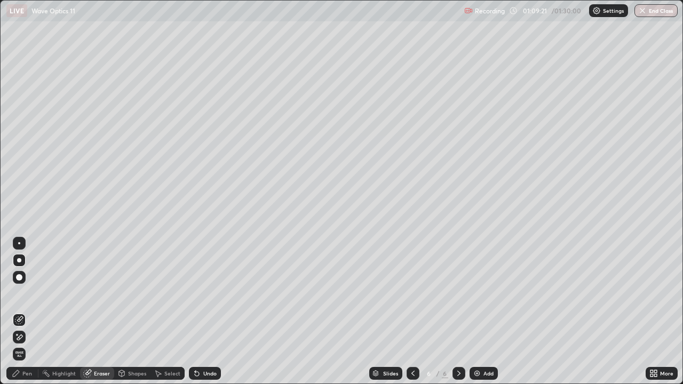
click at [21, 312] on div "Pen" at bounding box center [22, 373] width 32 height 13
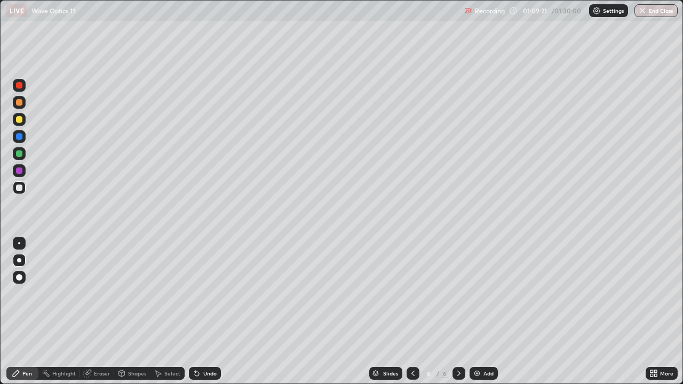
click at [21, 115] on div at bounding box center [19, 119] width 13 height 13
click at [207, 312] on div "Undo" at bounding box center [205, 373] width 32 height 13
click at [211, 312] on div "Undo" at bounding box center [209, 373] width 13 height 5
click at [480, 312] on div "Add" at bounding box center [484, 373] width 28 height 13
click at [200, 312] on div "Undo" at bounding box center [205, 373] width 32 height 13
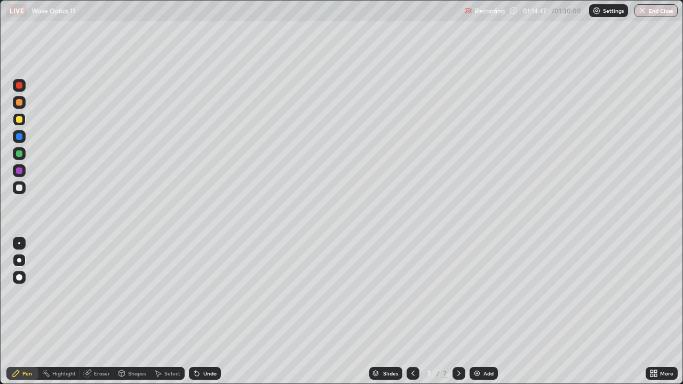
click at [200, 312] on div "Undo" at bounding box center [205, 373] width 32 height 13
click at [411, 312] on icon at bounding box center [413, 373] width 9 height 9
click at [412, 312] on icon at bounding box center [413, 373] width 9 height 9
click at [413, 312] on icon at bounding box center [413, 373] width 9 height 9
click at [412, 312] on icon at bounding box center [413, 373] width 9 height 9
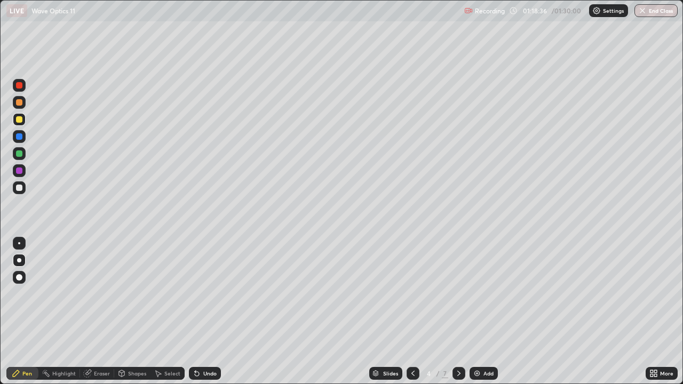
click at [412, 312] on icon at bounding box center [413, 373] width 9 height 9
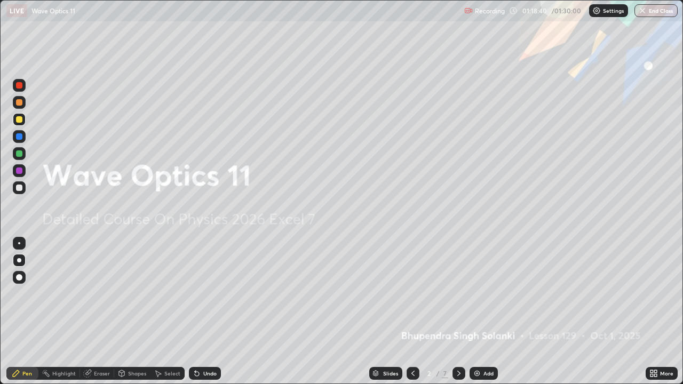
click at [459, 312] on icon at bounding box center [459, 373] width 9 height 9
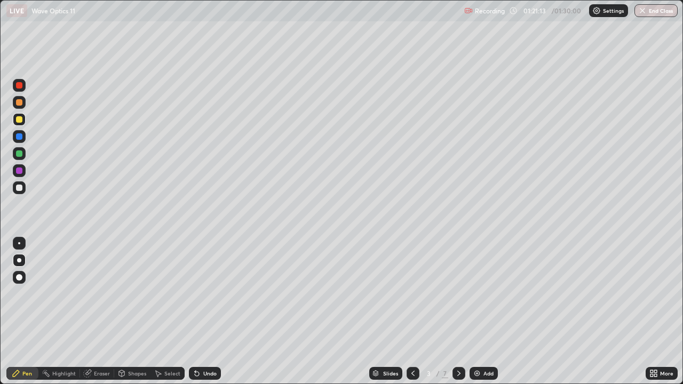
click at [652, 13] on button "End Class" at bounding box center [656, 10] width 43 height 13
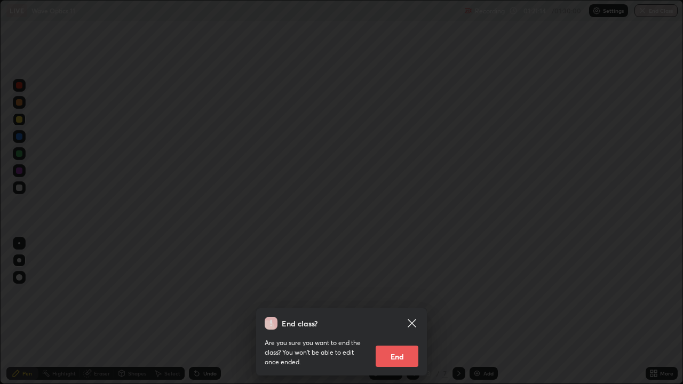
click at [411, 312] on button "End" at bounding box center [397, 356] width 43 height 21
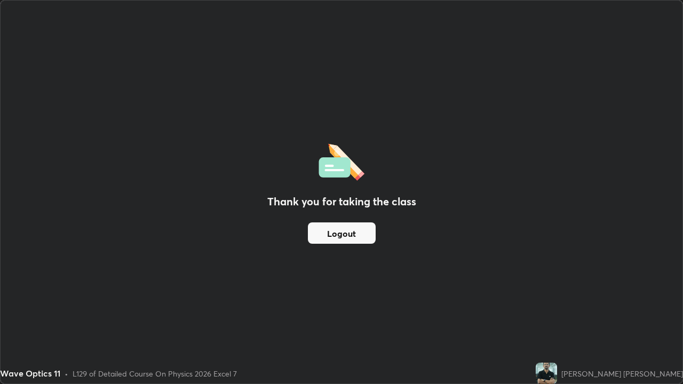
click at [368, 232] on button "Logout" at bounding box center [342, 233] width 68 height 21
click at [369, 232] on button "Logout" at bounding box center [342, 233] width 68 height 21
click at [370, 230] on button "Logout" at bounding box center [342, 233] width 68 height 21
click at [372, 231] on button "Logout" at bounding box center [342, 233] width 68 height 21
click at [374, 232] on button "Logout" at bounding box center [342, 233] width 68 height 21
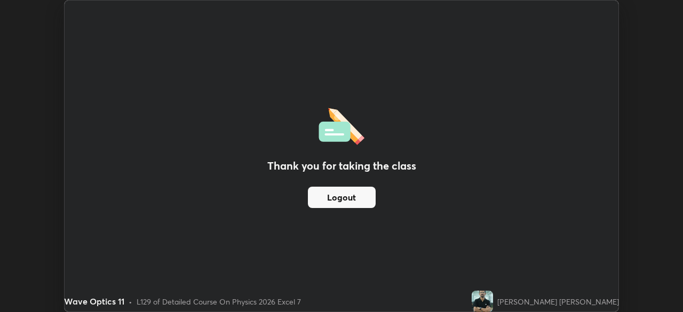
scroll to position [53053, 52682]
